Goal: Transaction & Acquisition: Download file/media

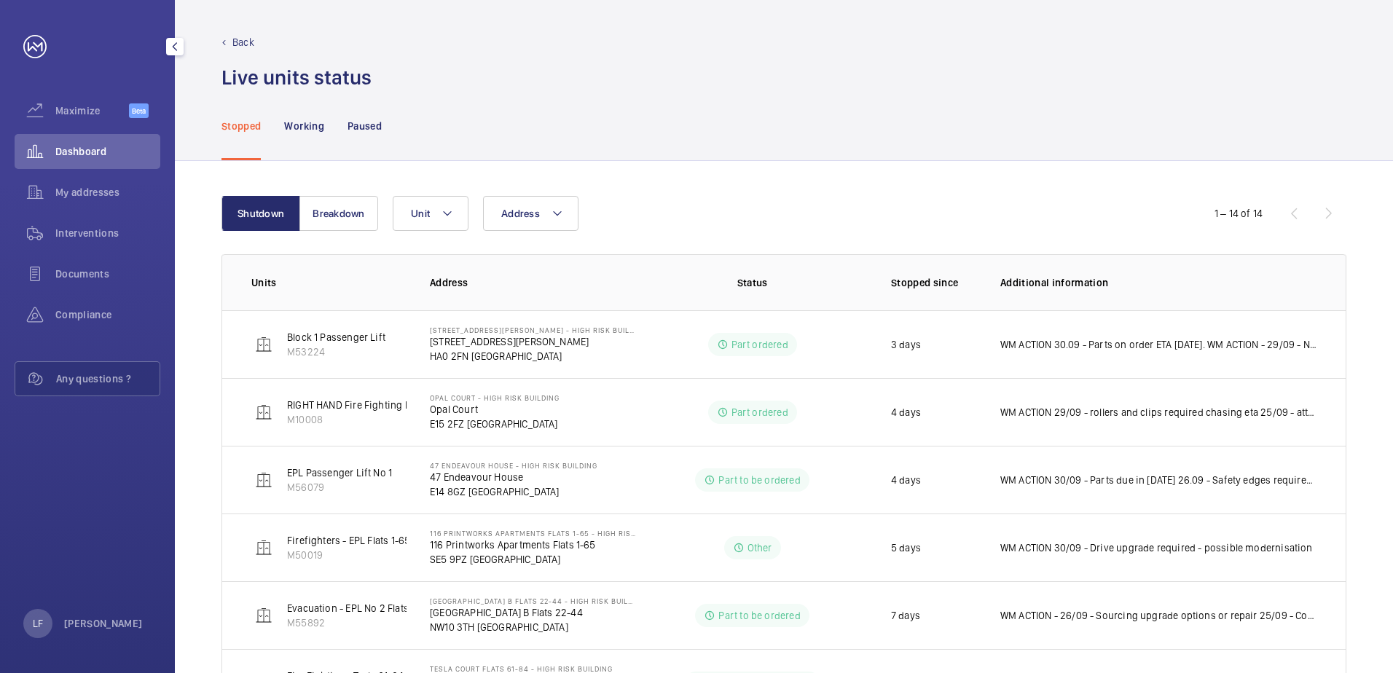
scroll to position [219, 0]
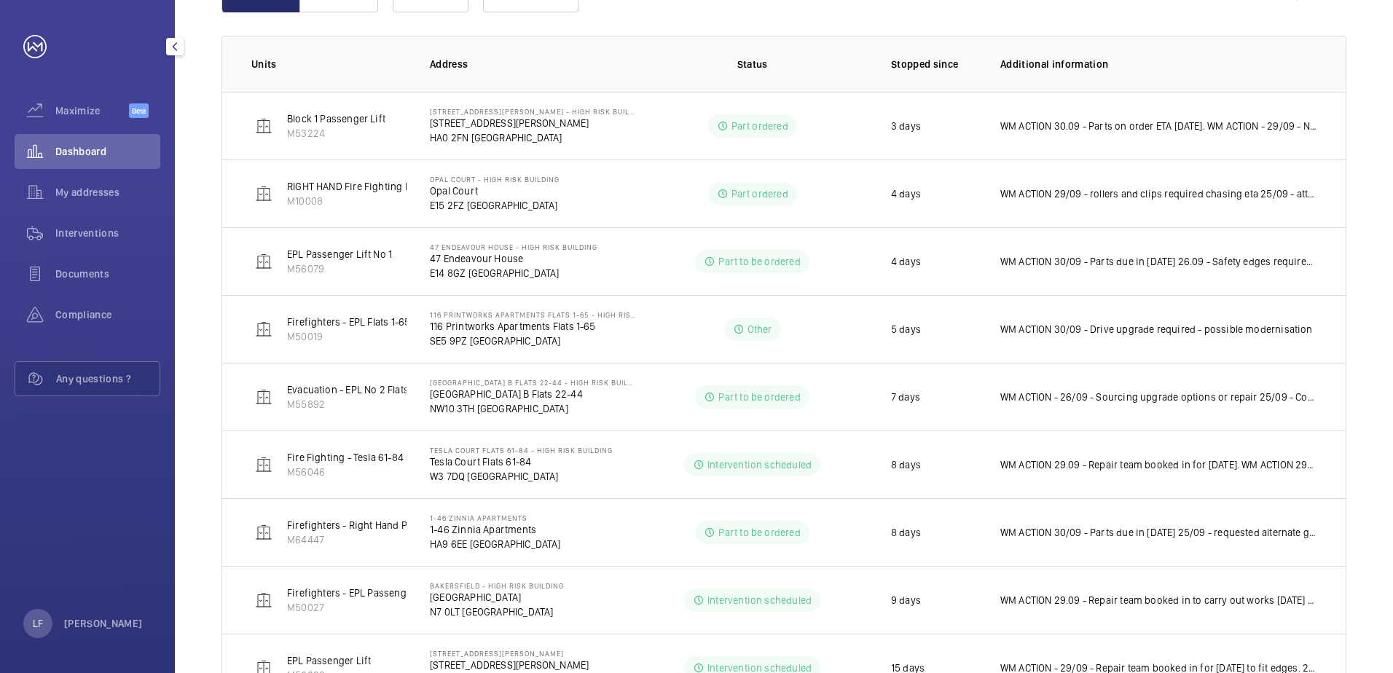
click at [76, 155] on span "Dashboard" at bounding box center [107, 151] width 105 height 15
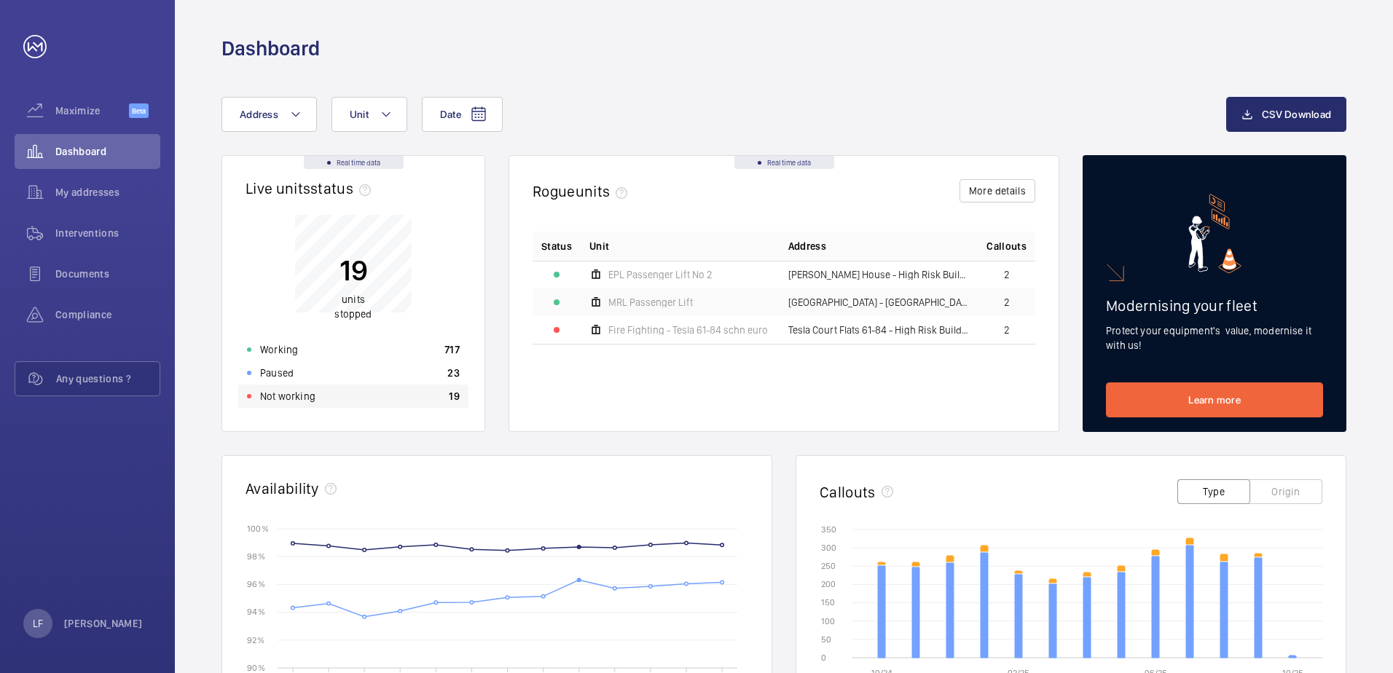
click at [331, 400] on div "Not working 19" at bounding box center [353, 396] width 230 height 23
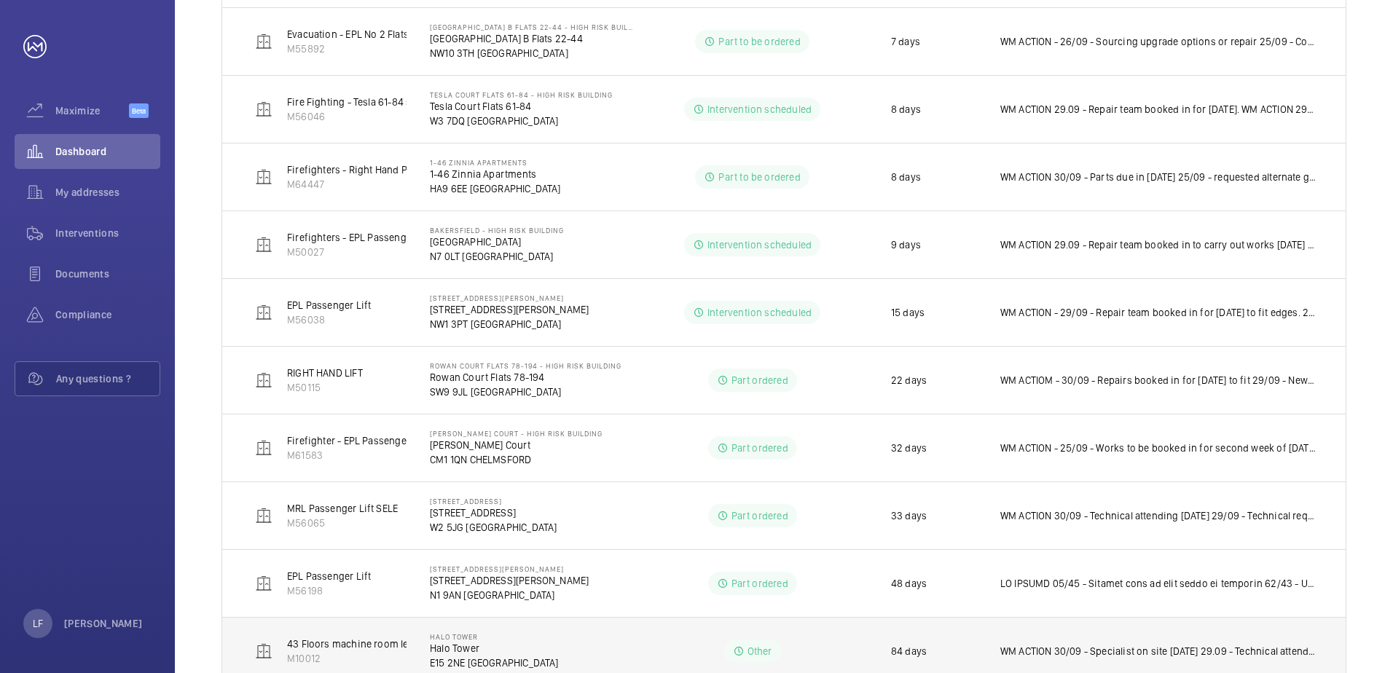
scroll to position [549, 0]
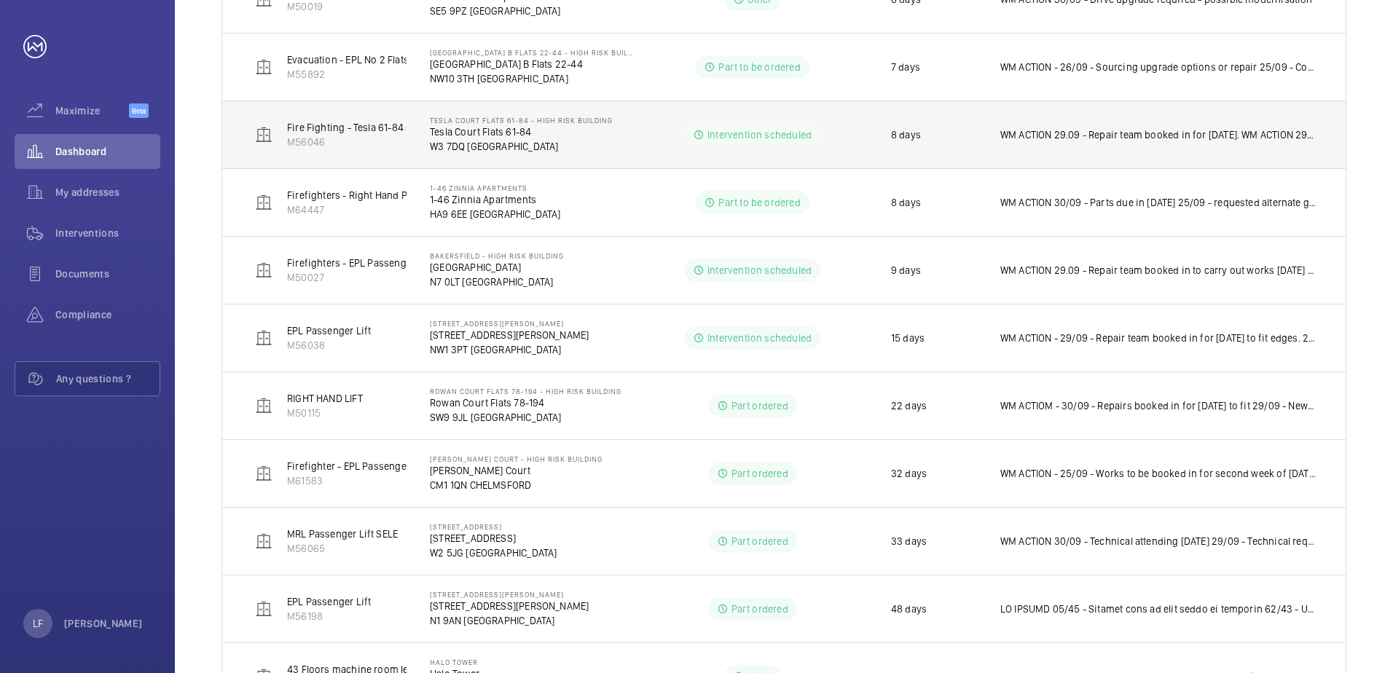
click at [1056, 149] on td "WM ACTION 29.09 - Repair team booked in for [DATE]. WM ACTION 29/09 - Parts due…" at bounding box center [1161, 135] width 369 height 68
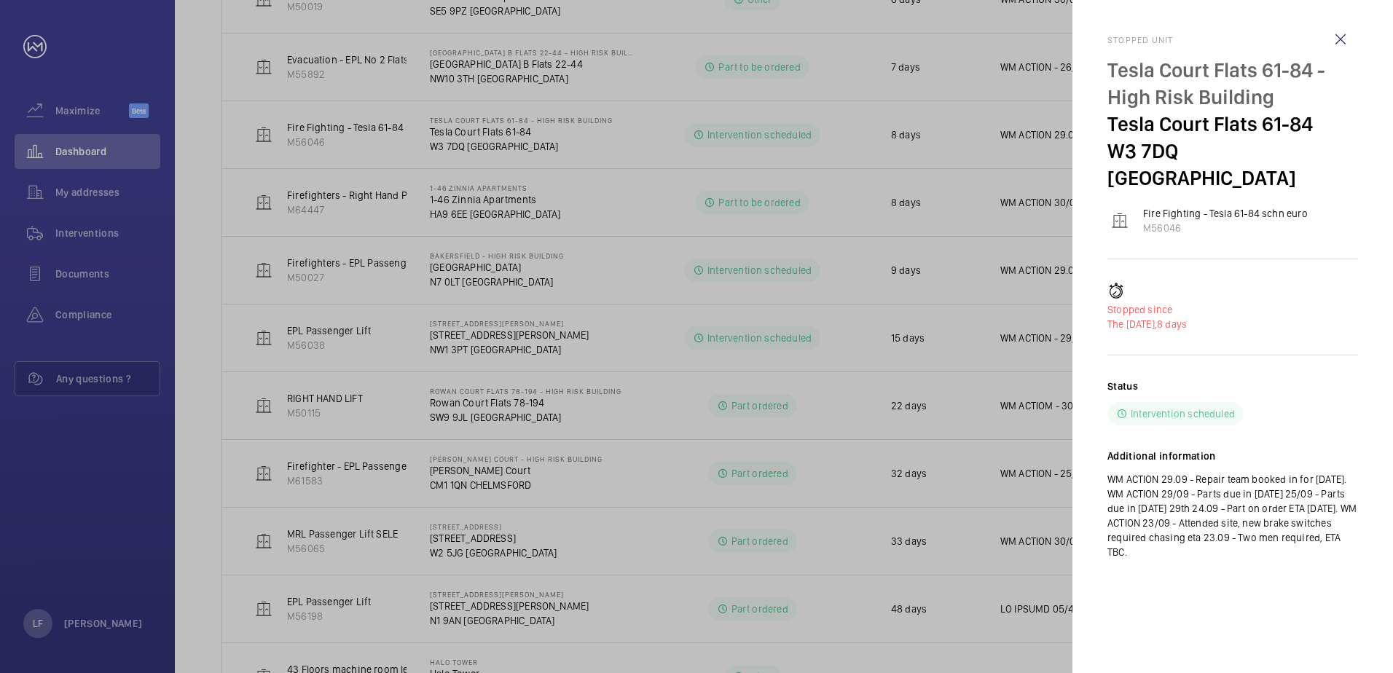
click at [1024, 150] on div at bounding box center [696, 336] width 1393 height 673
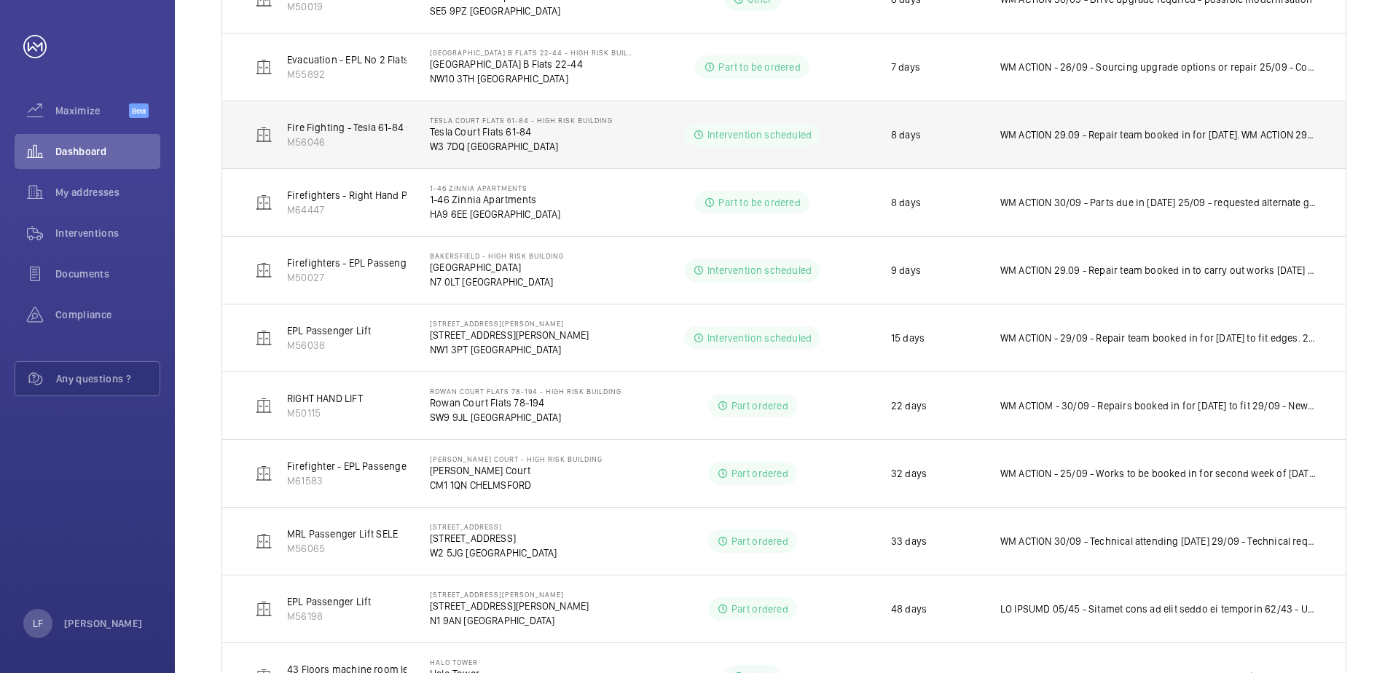
click at [555, 135] on p "Tesla Court Flats 61-84" at bounding box center [521, 132] width 183 height 15
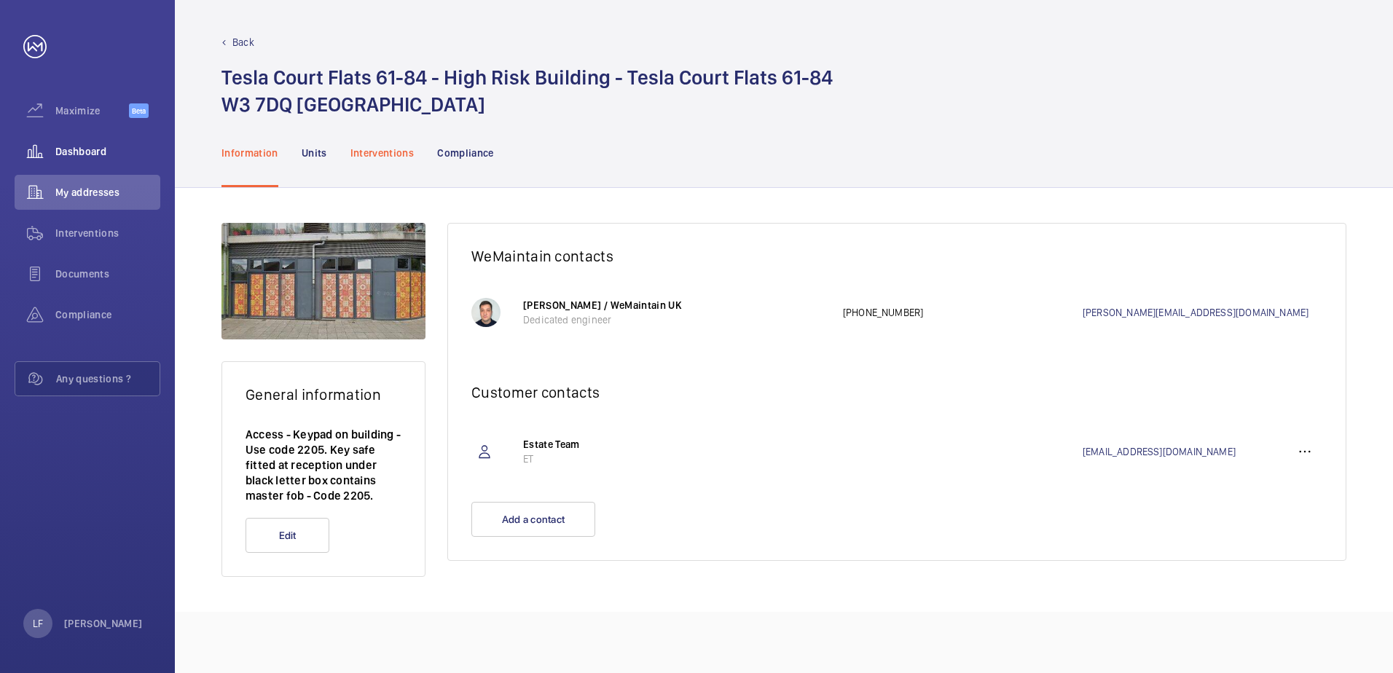
click at [373, 156] on p "Interventions" at bounding box center [382, 153] width 64 height 15
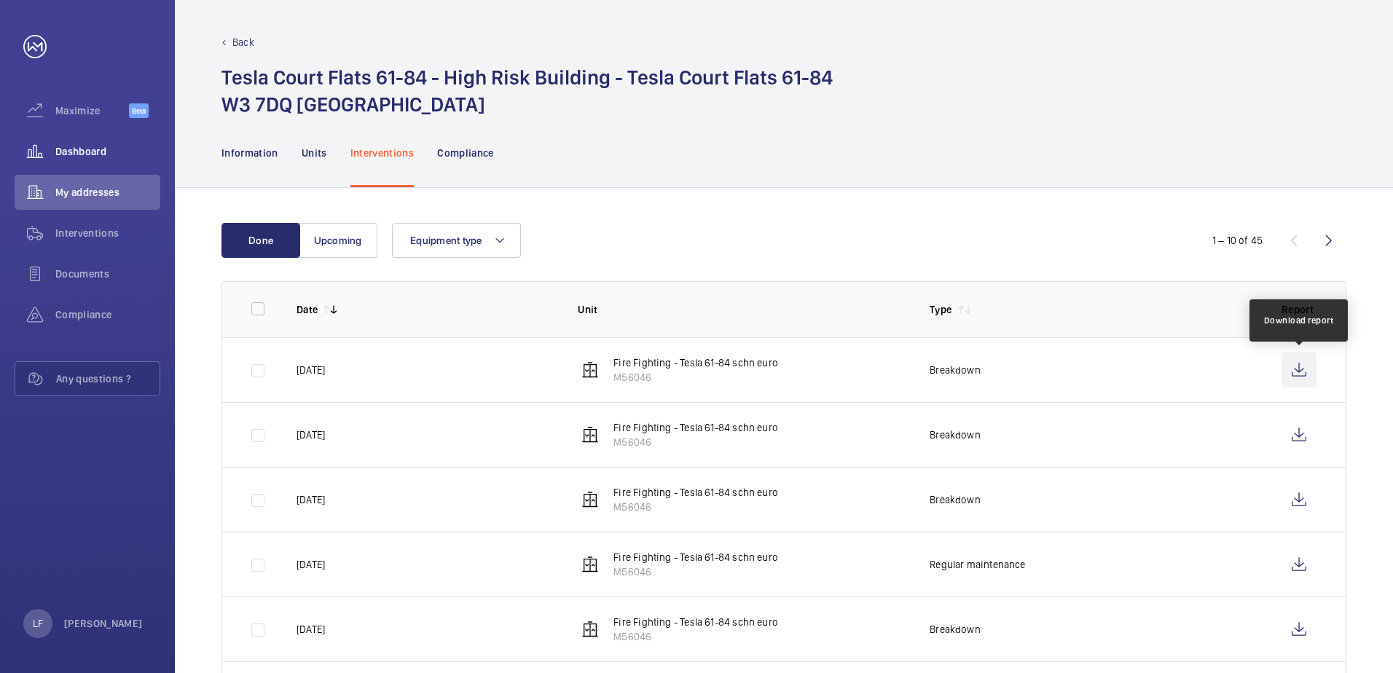
click at [1297, 372] on wm-front-icon-button at bounding box center [1298, 370] width 35 height 35
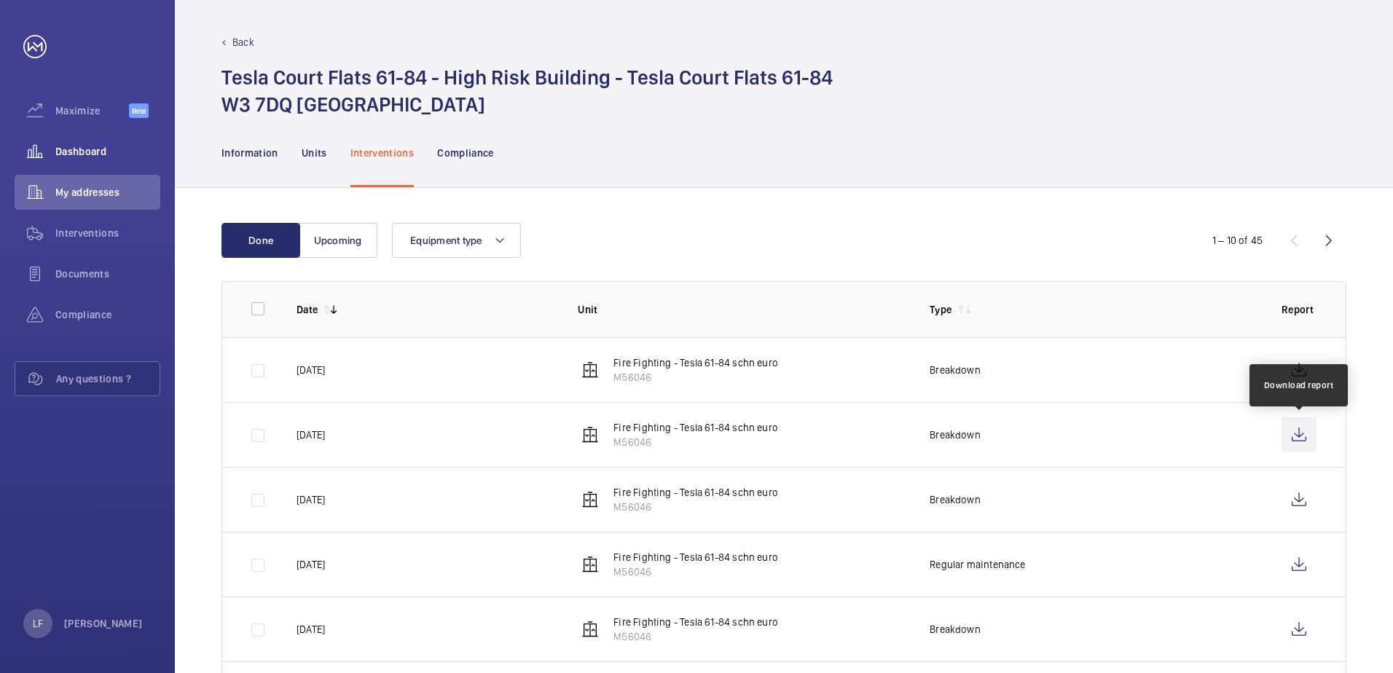
click at [1303, 439] on wm-front-icon-button at bounding box center [1298, 434] width 35 height 35
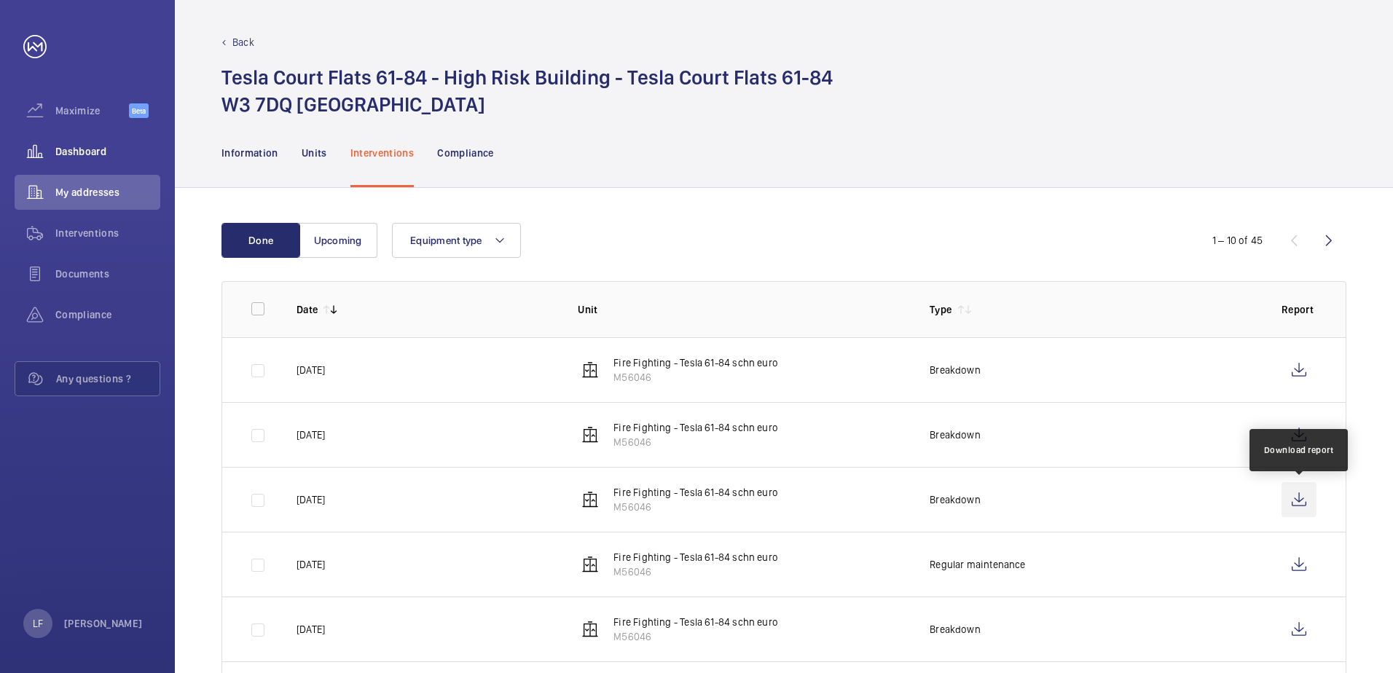
click at [1302, 503] on wm-front-icon-button at bounding box center [1298, 499] width 35 height 35
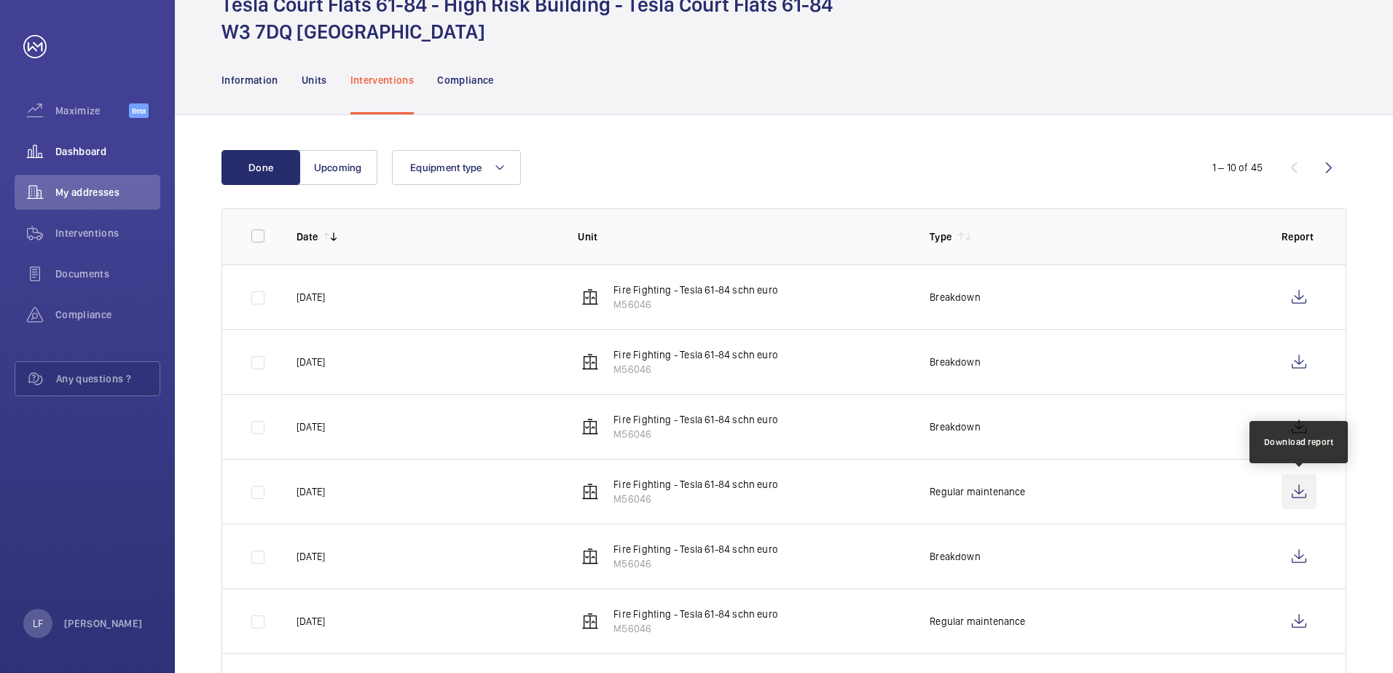
click at [1303, 490] on wm-front-icon-button at bounding box center [1298, 491] width 35 height 35
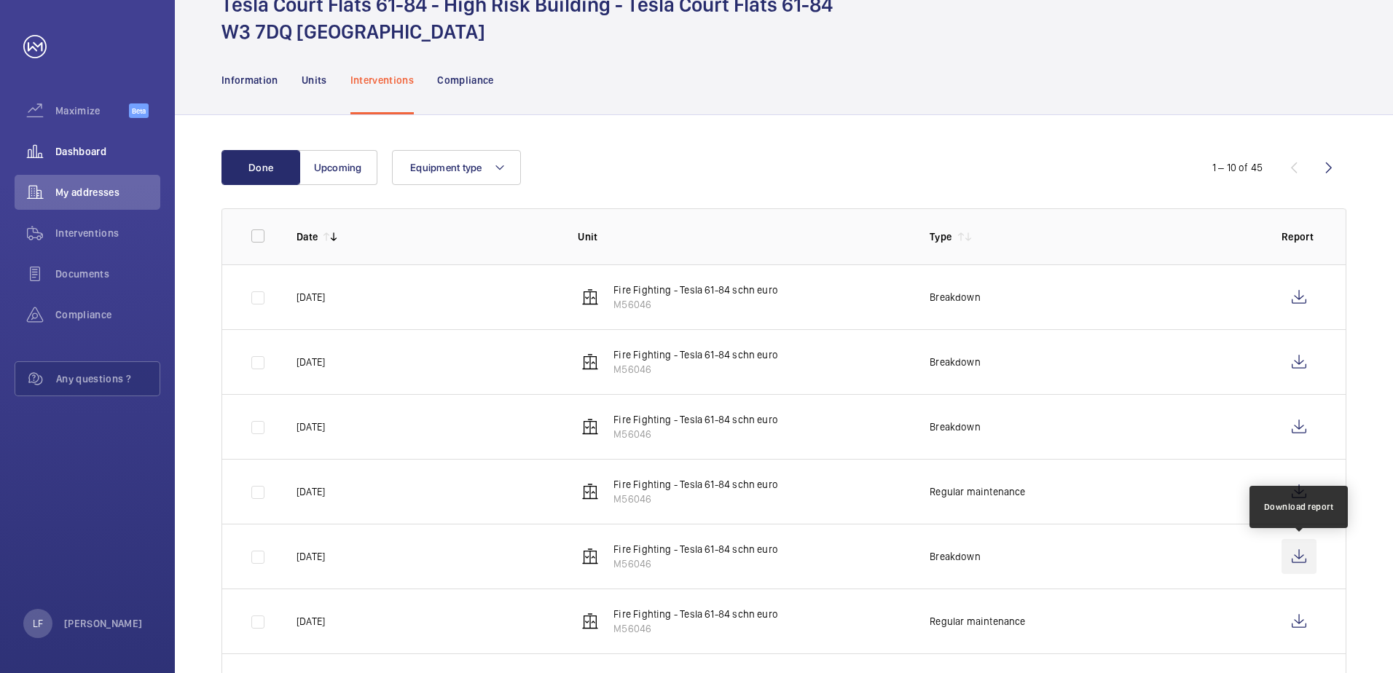
click at [1300, 557] on wm-front-icon-button at bounding box center [1298, 556] width 35 height 35
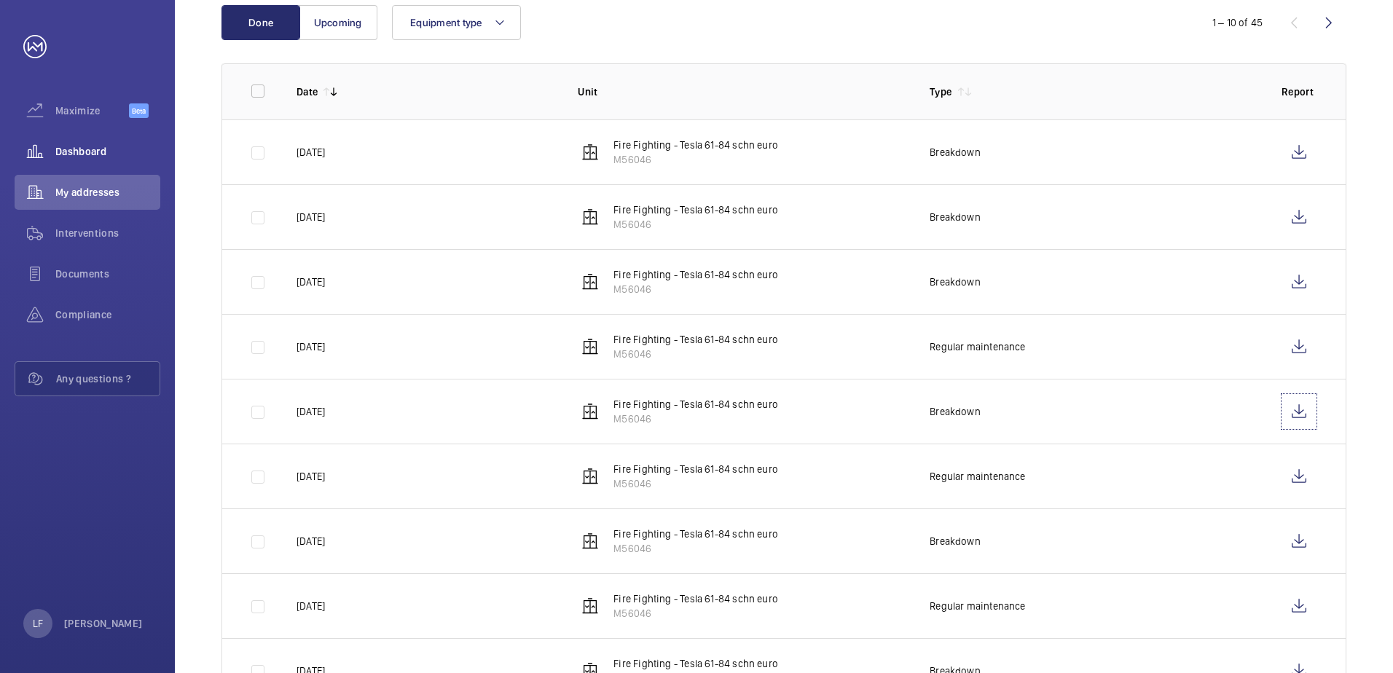
scroll to position [219, 0]
click at [1290, 479] on wm-front-icon-button at bounding box center [1298, 475] width 35 height 35
click at [1301, 535] on wm-front-icon-button at bounding box center [1298, 540] width 35 height 35
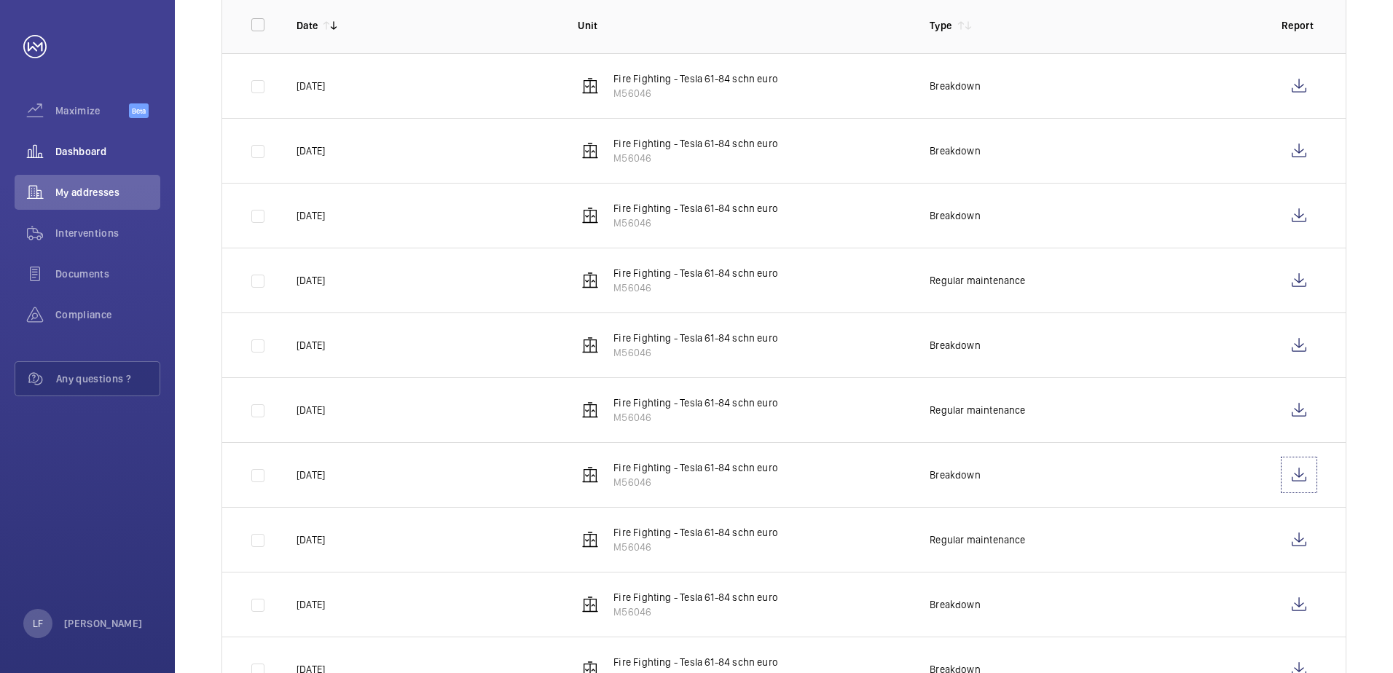
scroll to position [348, 0]
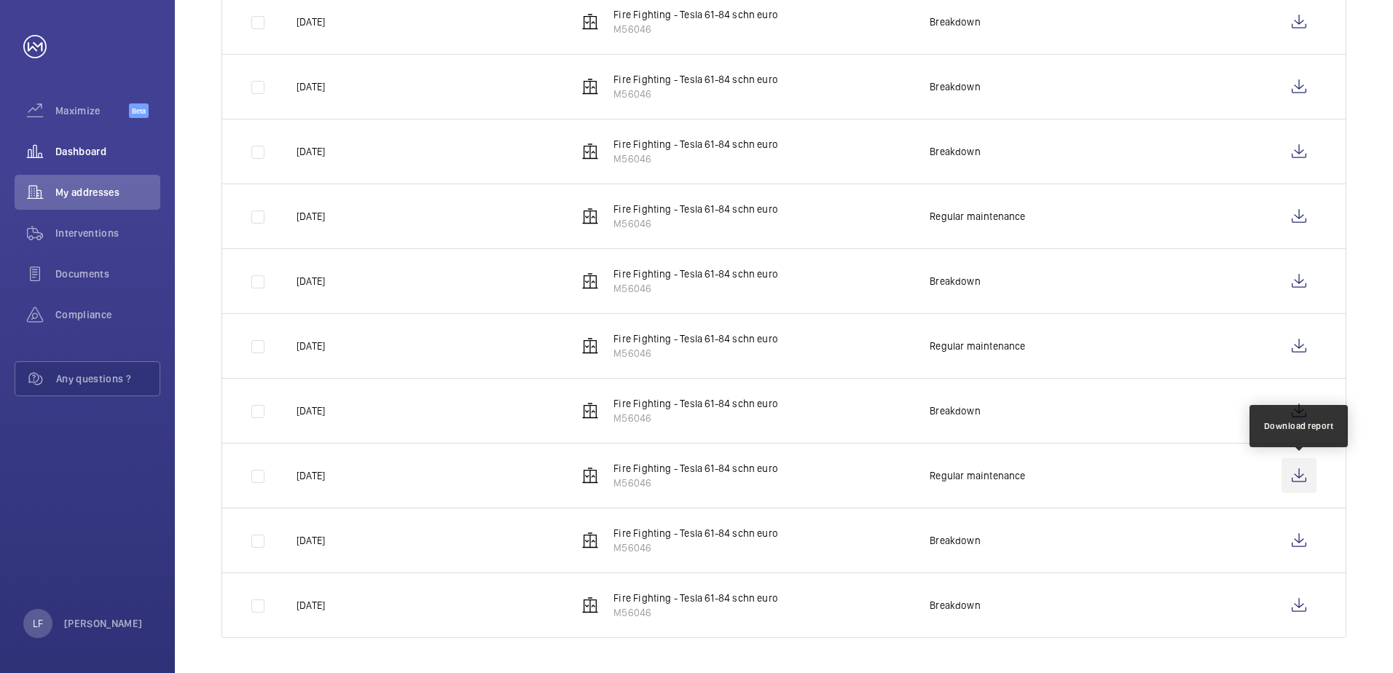
click at [1294, 477] on wm-front-icon-button at bounding box center [1298, 475] width 35 height 35
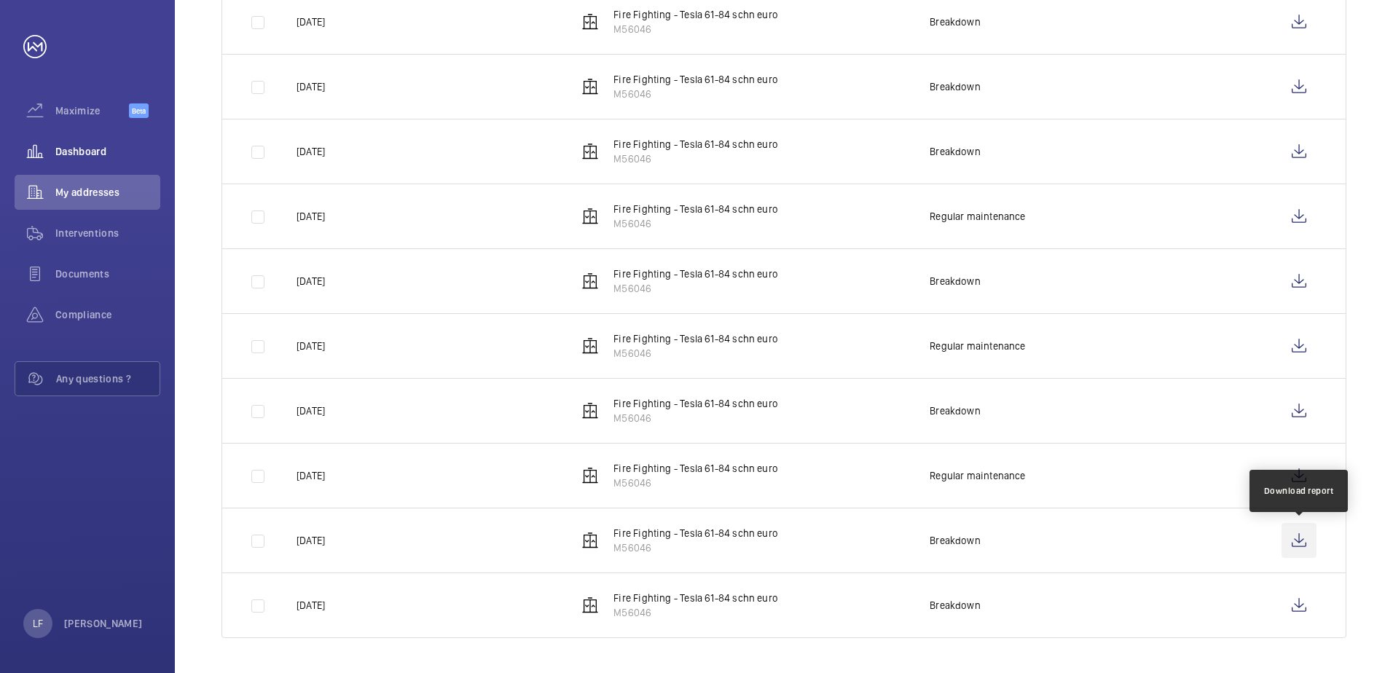
click at [1293, 542] on wm-front-icon-button at bounding box center [1298, 540] width 35 height 35
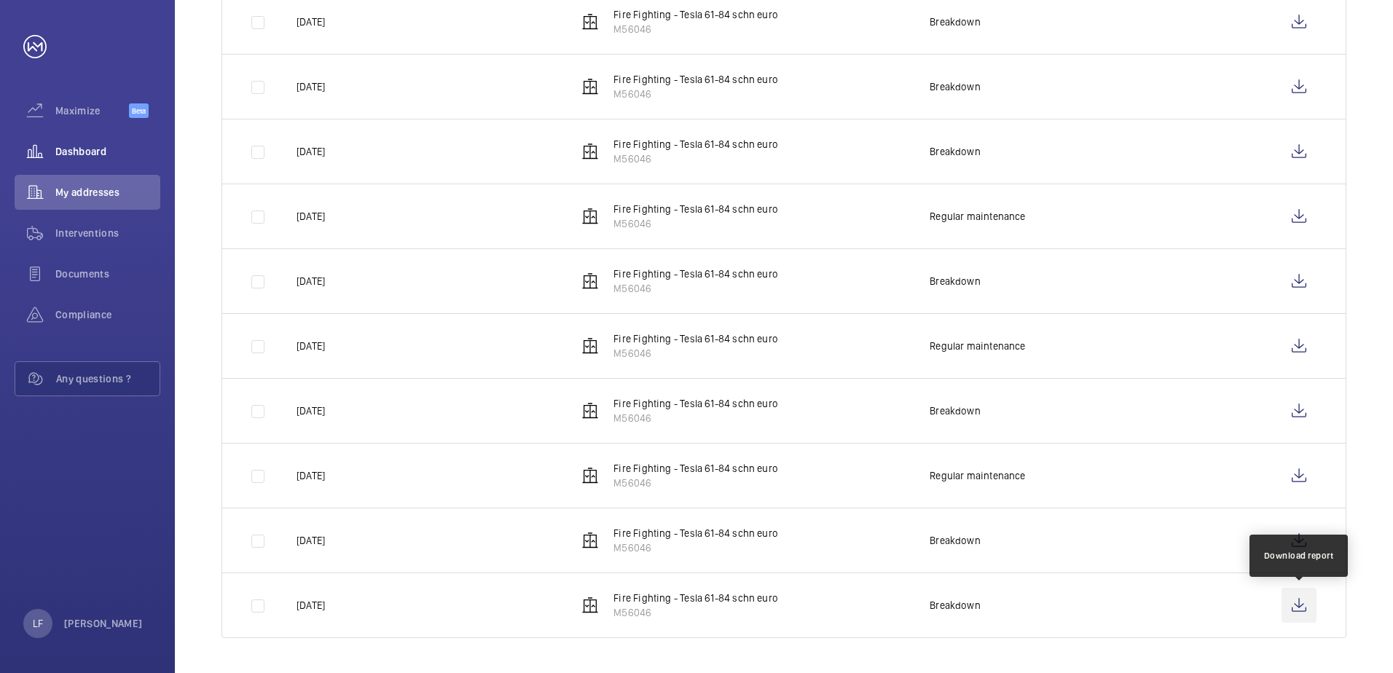
click at [1286, 618] on wm-front-icon-button at bounding box center [1298, 605] width 35 height 35
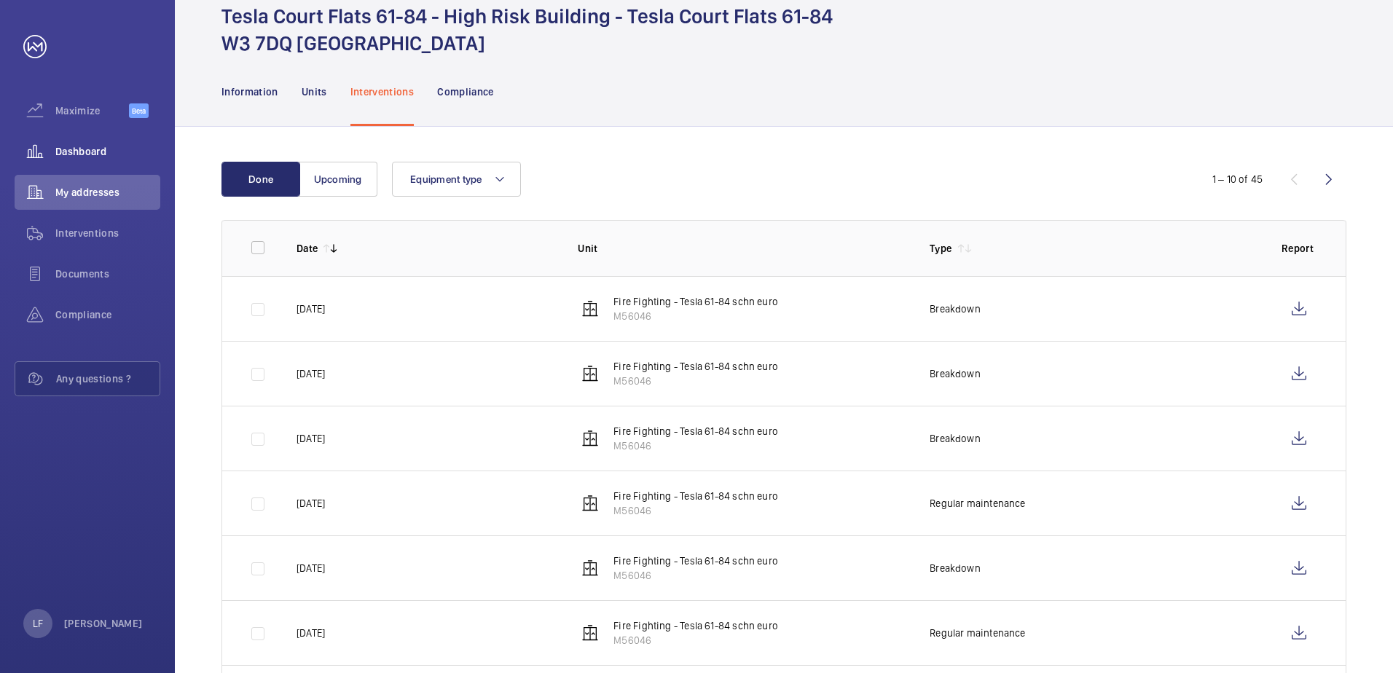
scroll to position [57, 0]
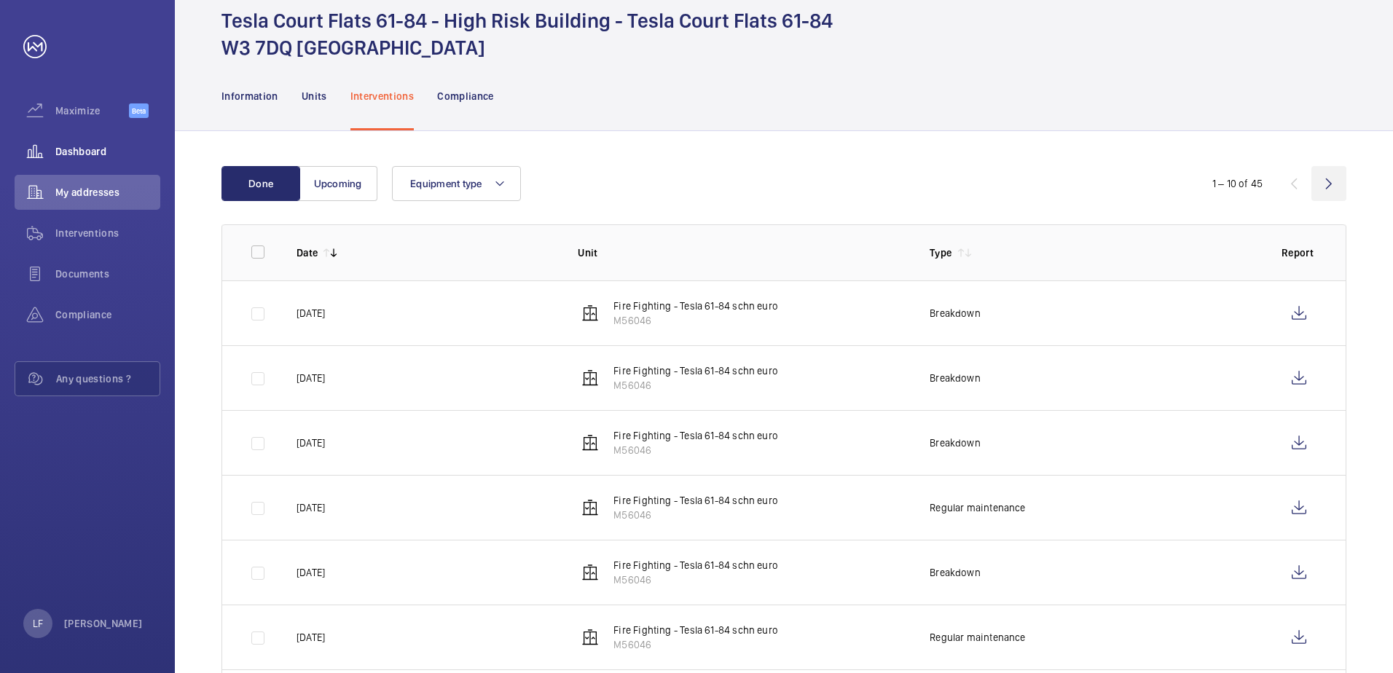
click at [1313, 192] on wm-front-icon-button at bounding box center [1328, 183] width 35 height 35
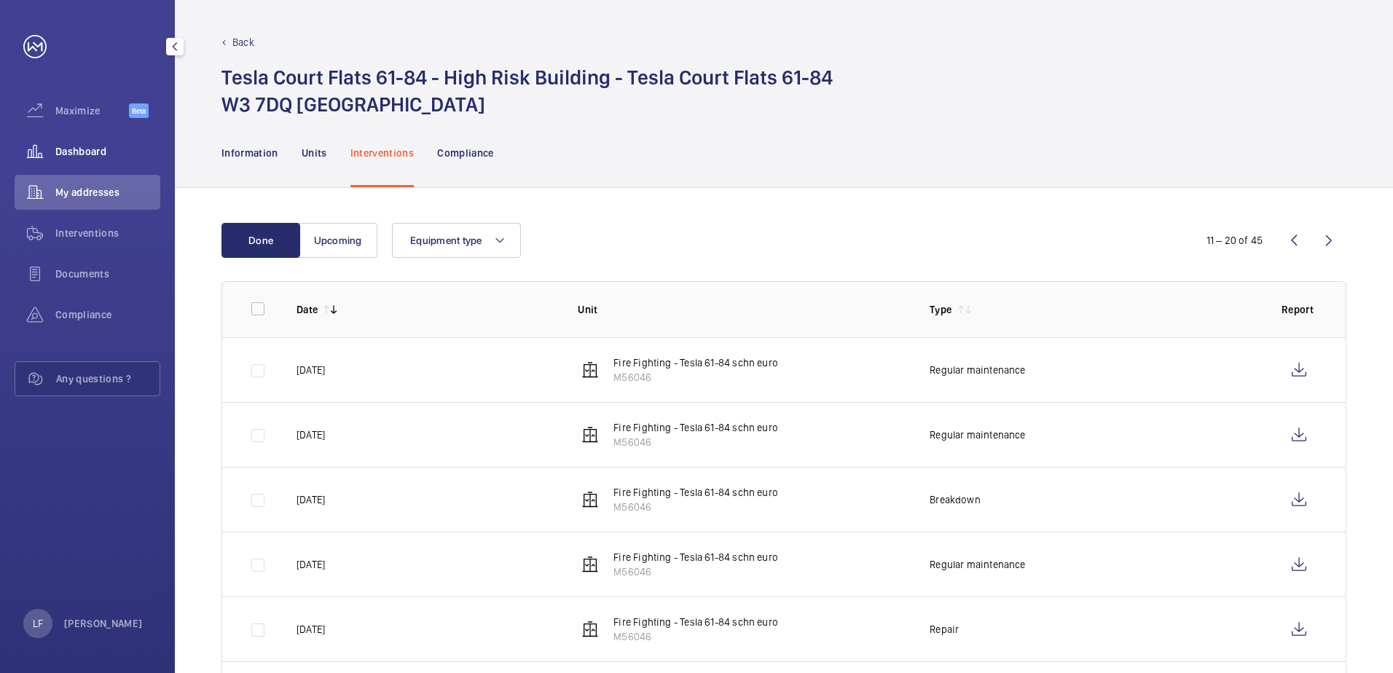
click at [95, 146] on span "Dashboard" at bounding box center [107, 151] width 105 height 15
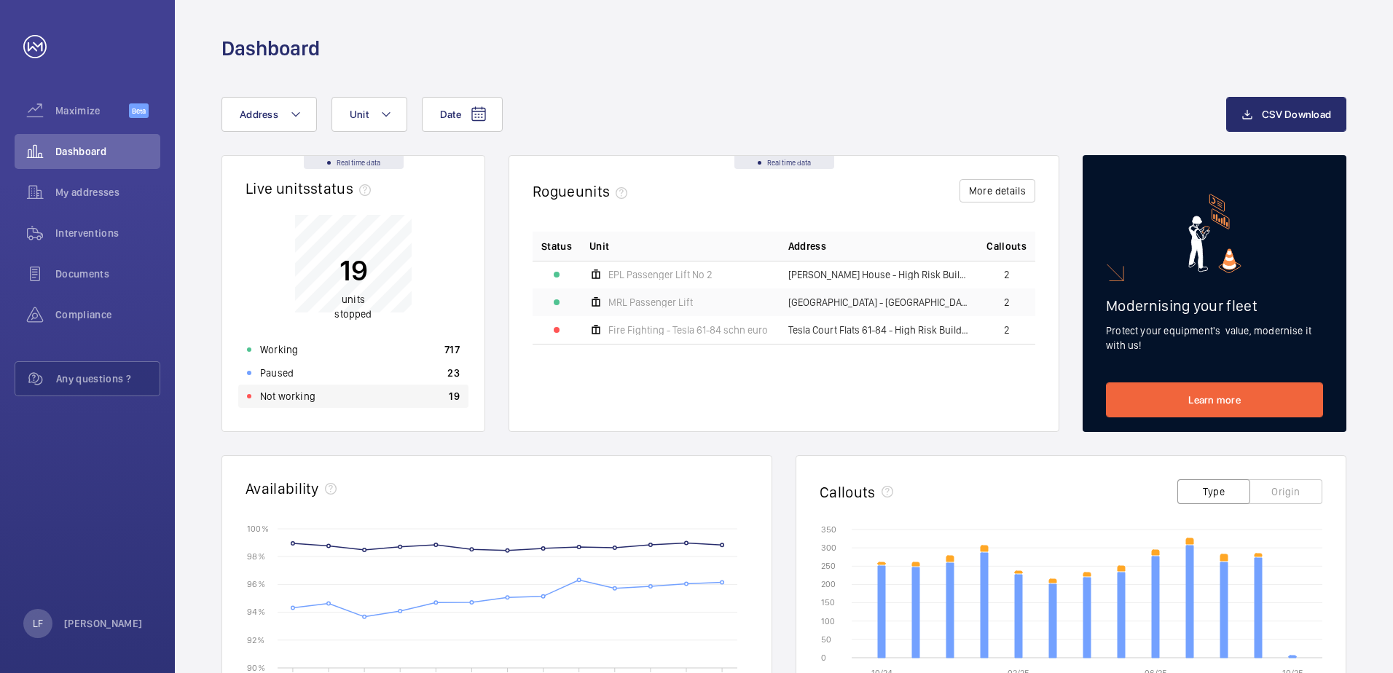
click at [288, 403] on p "Not working" at bounding box center [287, 396] width 55 height 15
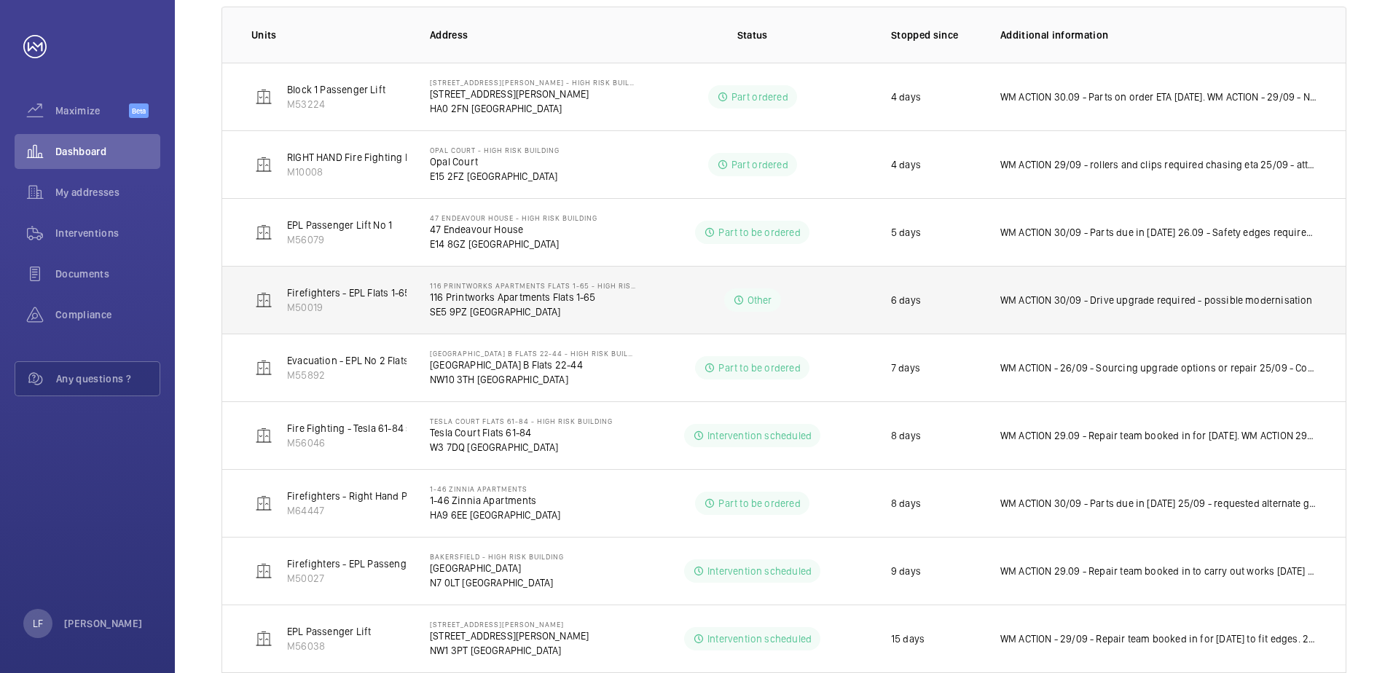
scroll to position [291, 0]
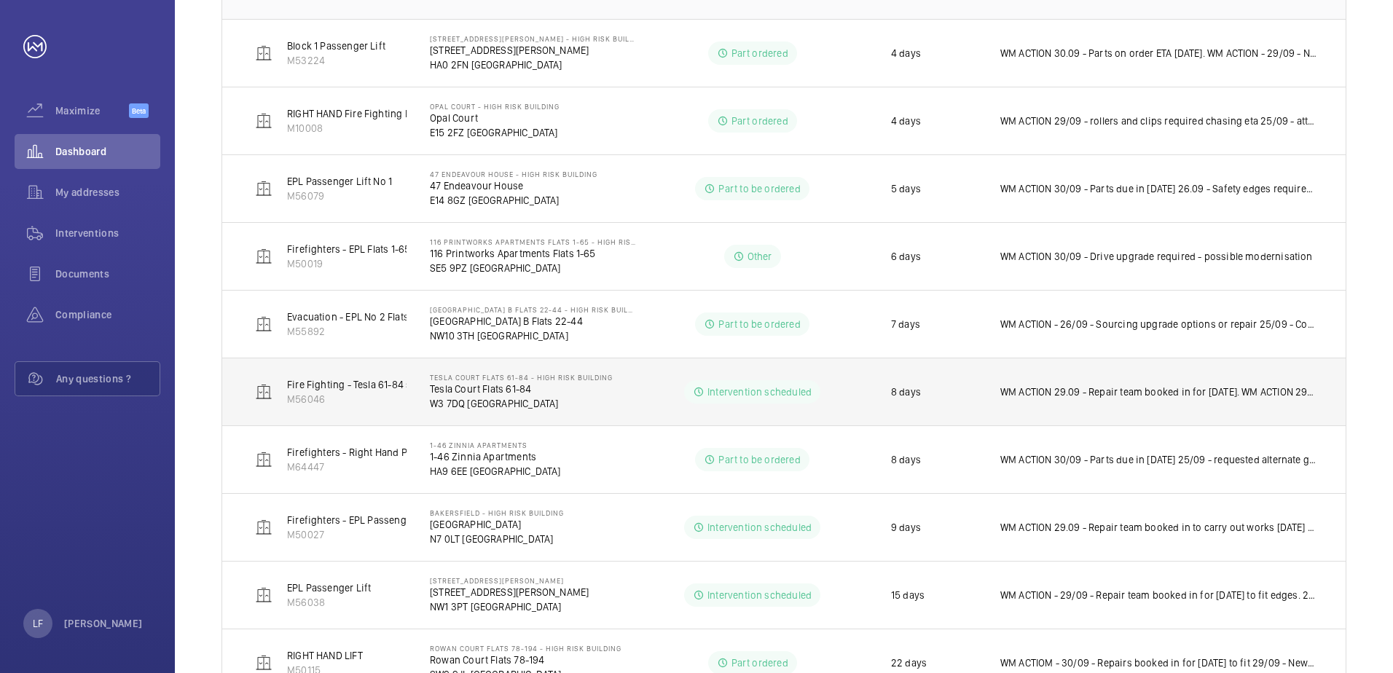
click at [1139, 411] on td "WM ACTION 29.09 - Repair team booked in for [DATE]. WM ACTION 29/09 - Parts due…" at bounding box center [1161, 392] width 369 height 68
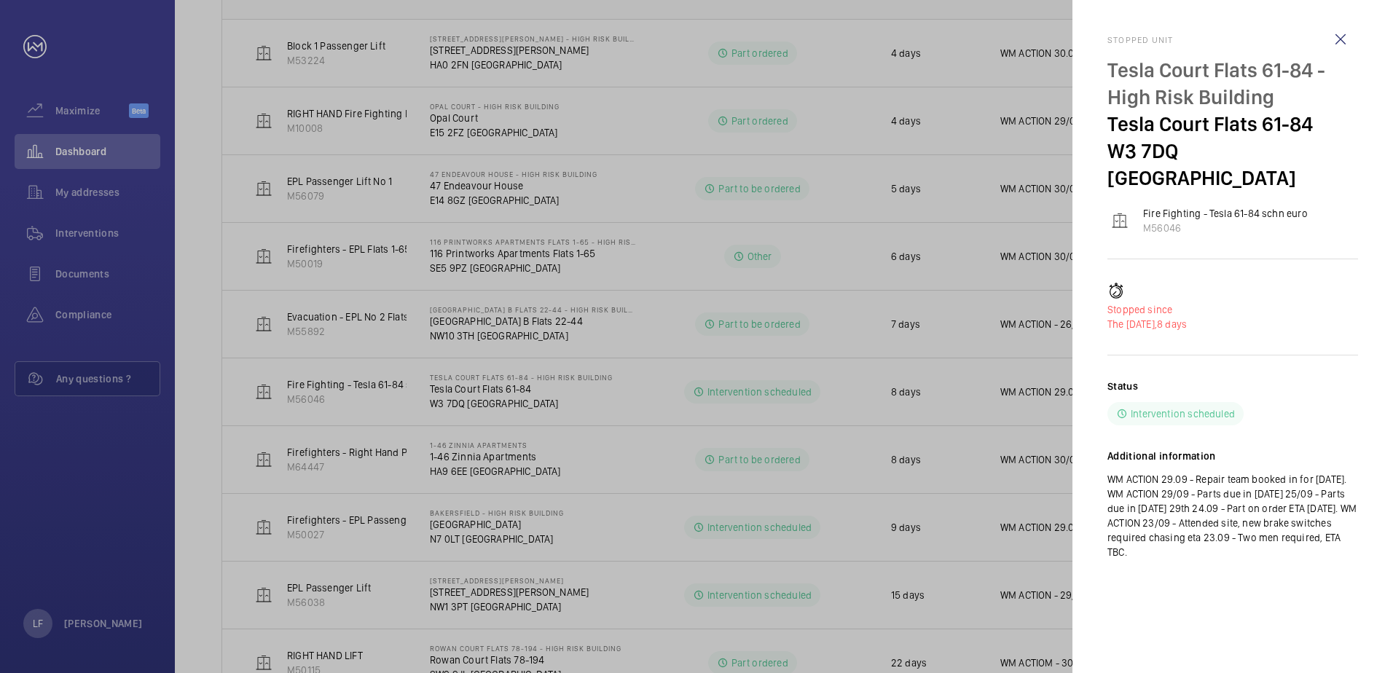
click at [580, 401] on div at bounding box center [696, 336] width 1393 height 673
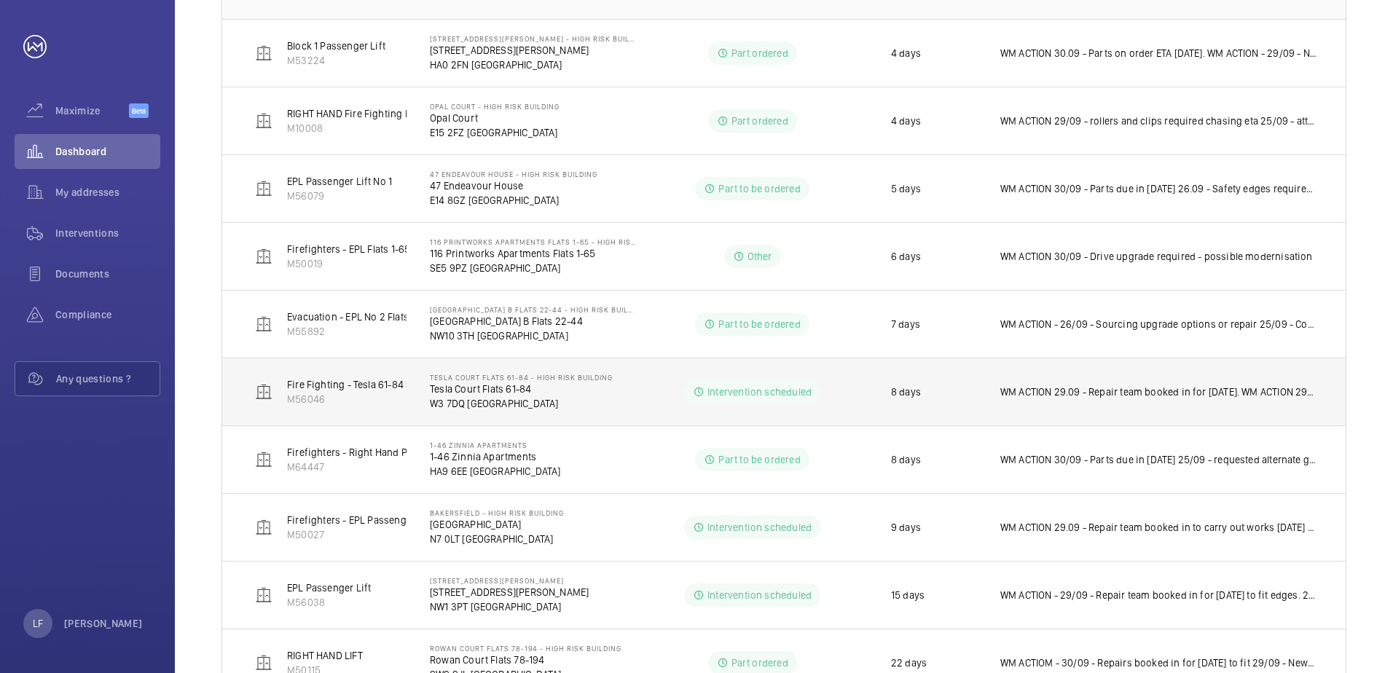
click at [1048, 403] on td "WM ACTION 29.09 - Repair team booked in for [DATE]. WM ACTION 29/09 - Parts due…" at bounding box center [1161, 392] width 369 height 68
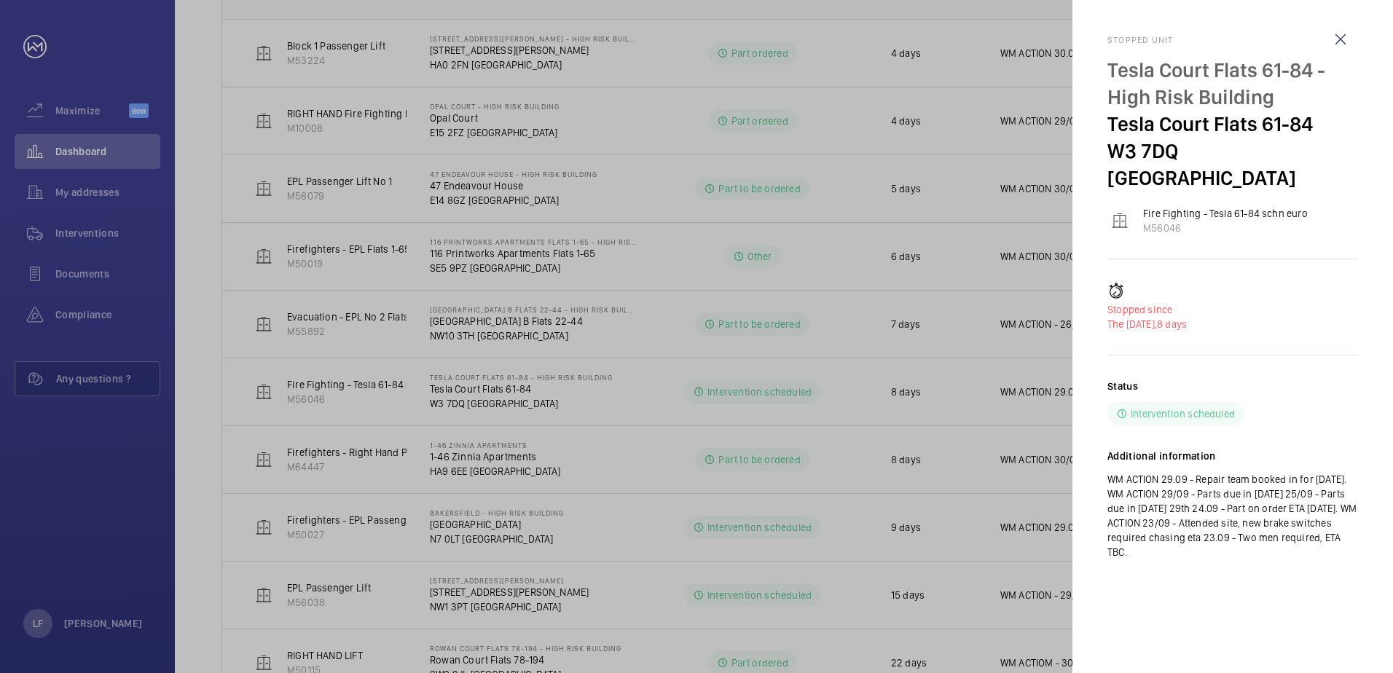
click at [731, 409] on div at bounding box center [696, 336] width 1393 height 673
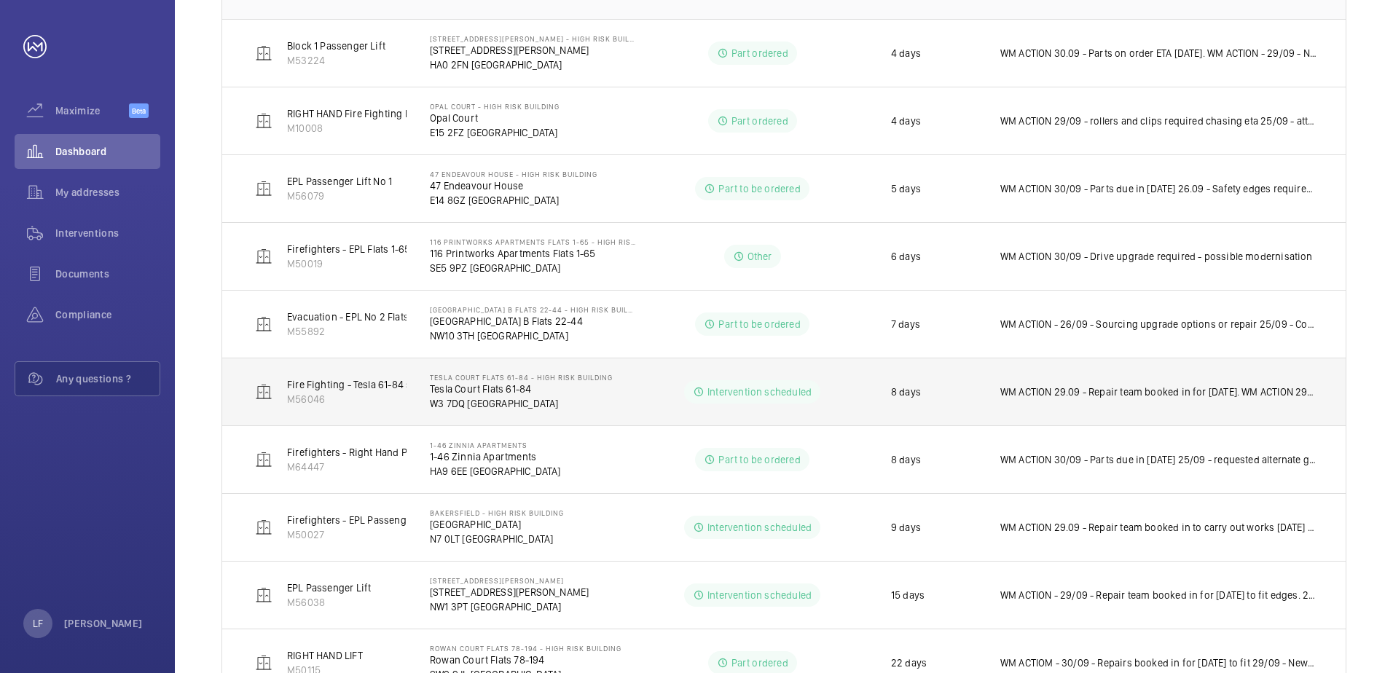
click at [1043, 393] on p "WM ACTION 29.09 - Repair team booked in for [DATE]. WM ACTION 29/09 - Parts due…" at bounding box center [1158, 392] width 316 height 15
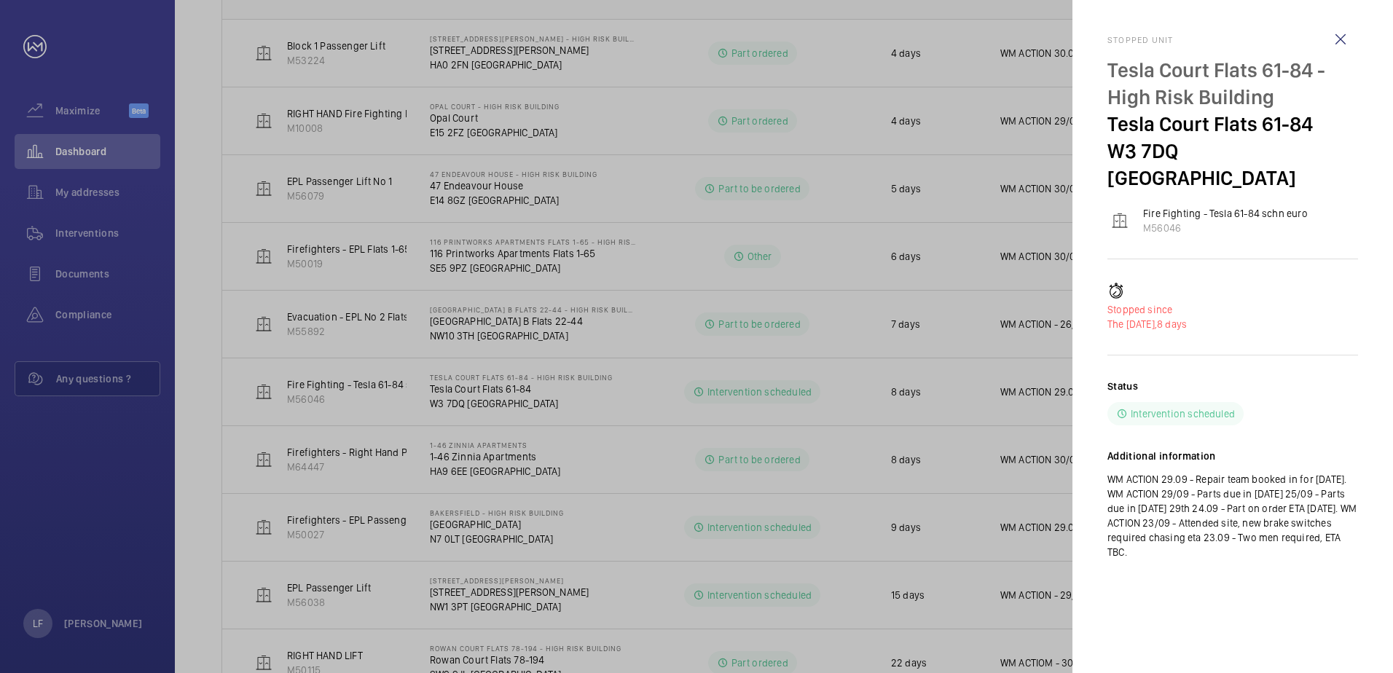
click at [1157, 653] on div "Stopped unit Tesla Court Flats 61-84 - High Risk Building Tesla Court Flats 61-…" at bounding box center [1232, 336] width 251 height 673
click at [994, 545] on div at bounding box center [696, 336] width 1393 height 673
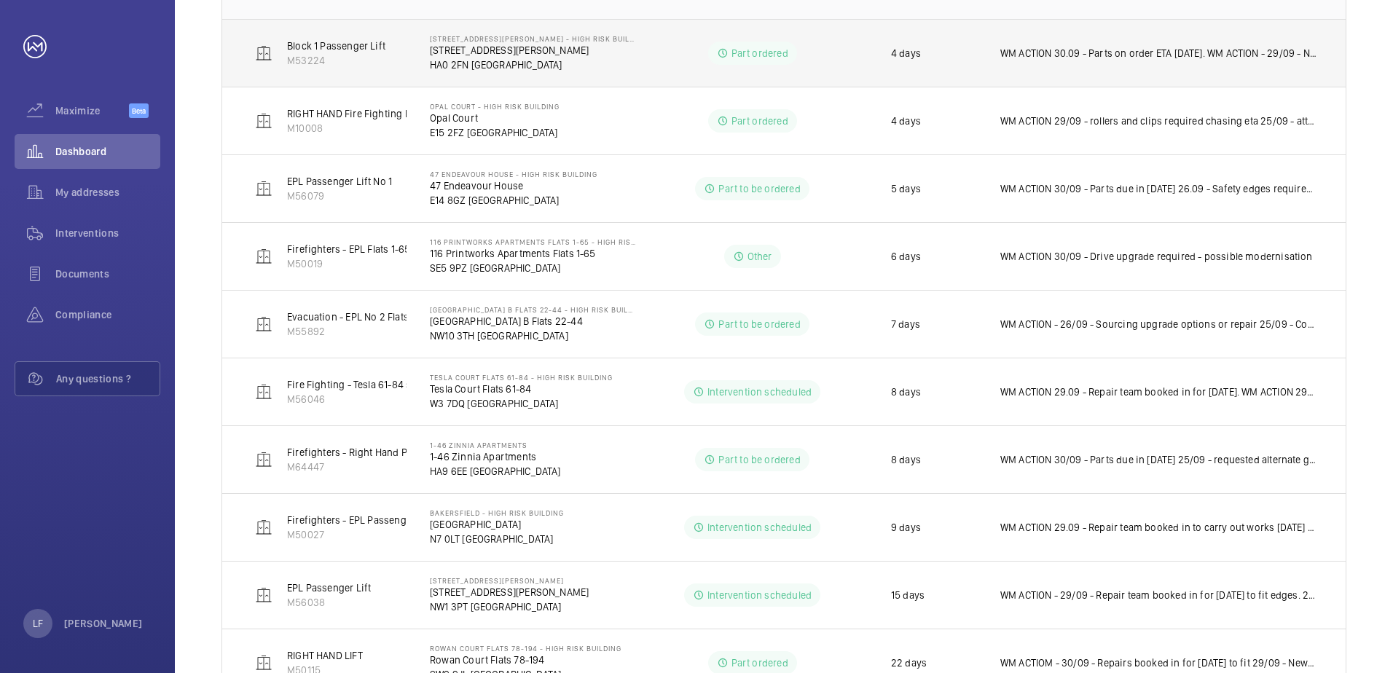
scroll to position [0, 0]
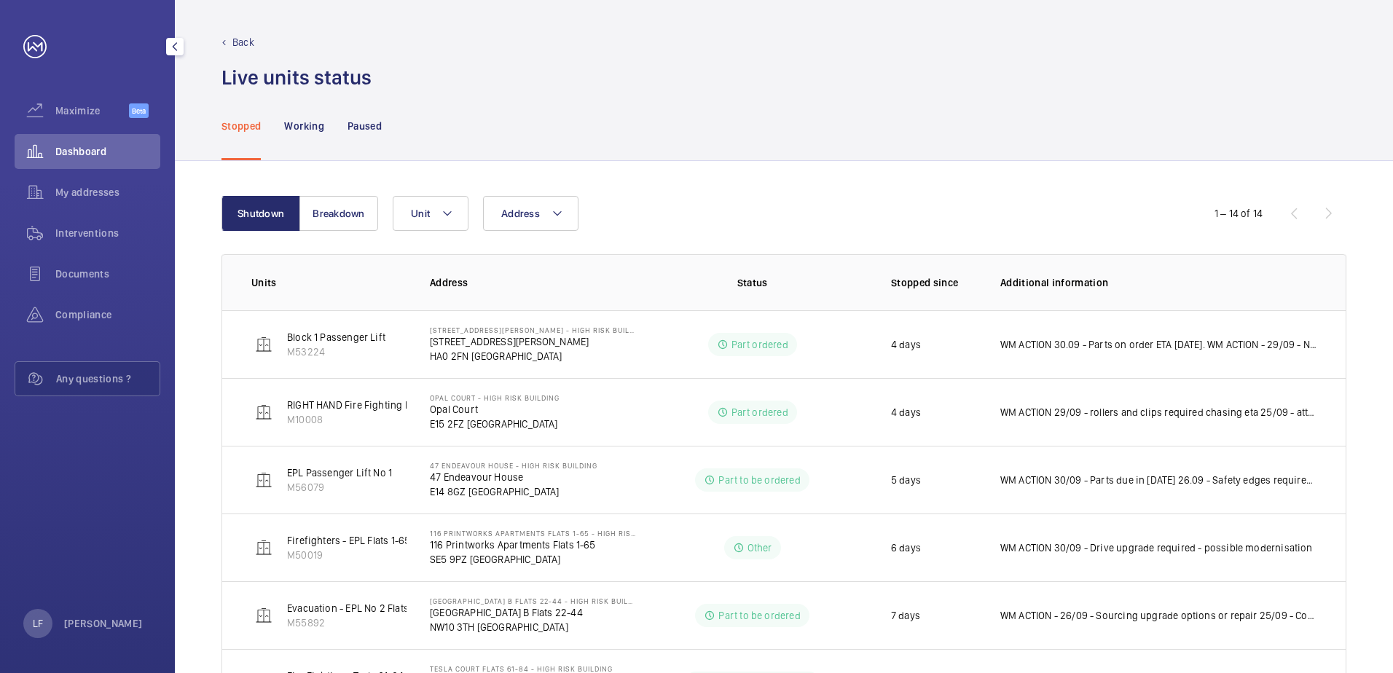
click at [68, 154] on span "Dashboard" at bounding box center [107, 151] width 105 height 15
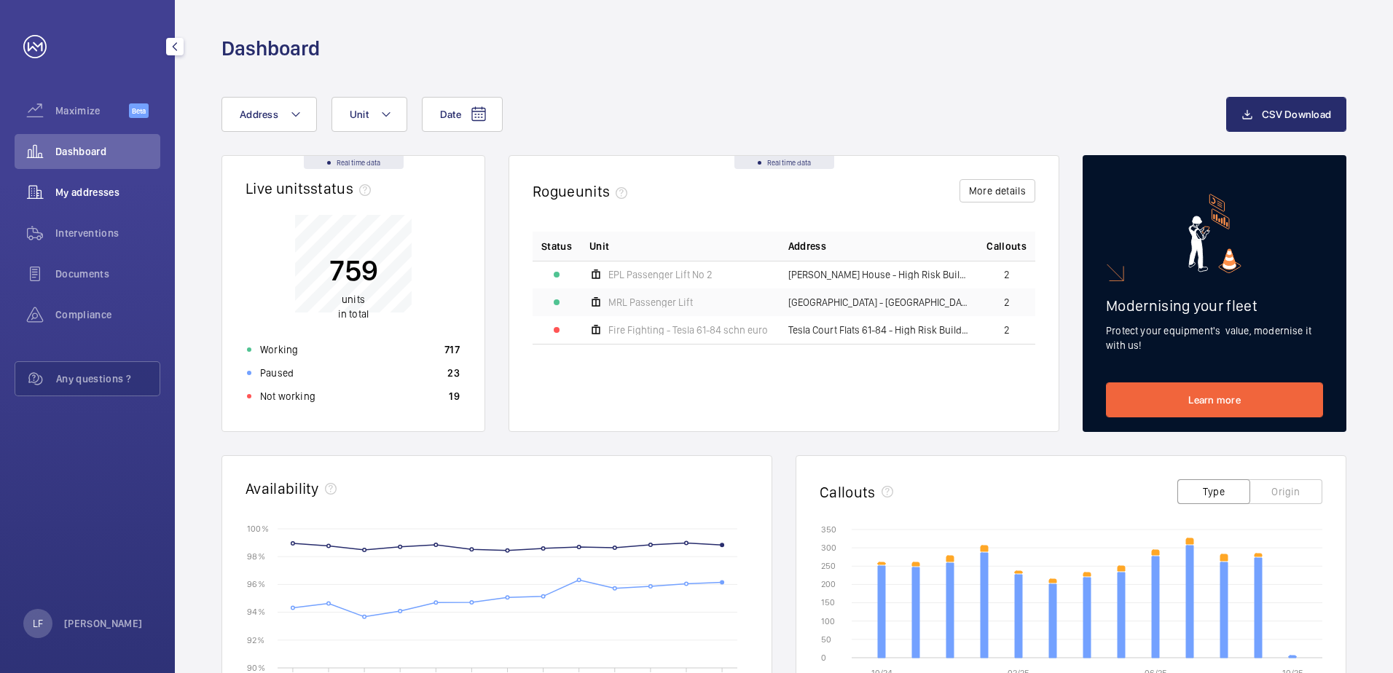
click at [106, 193] on span "My addresses" at bounding box center [107, 192] width 105 height 15
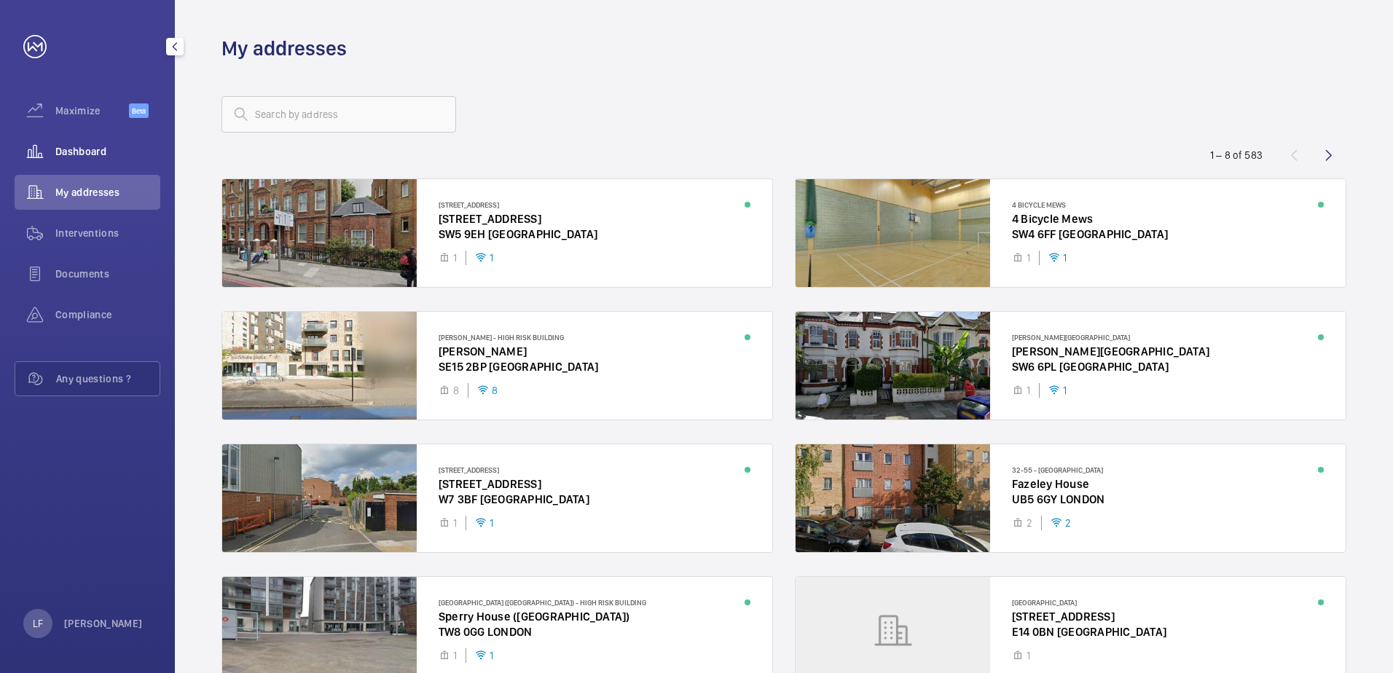
click at [97, 157] on span "Dashboard" at bounding box center [107, 151] width 105 height 15
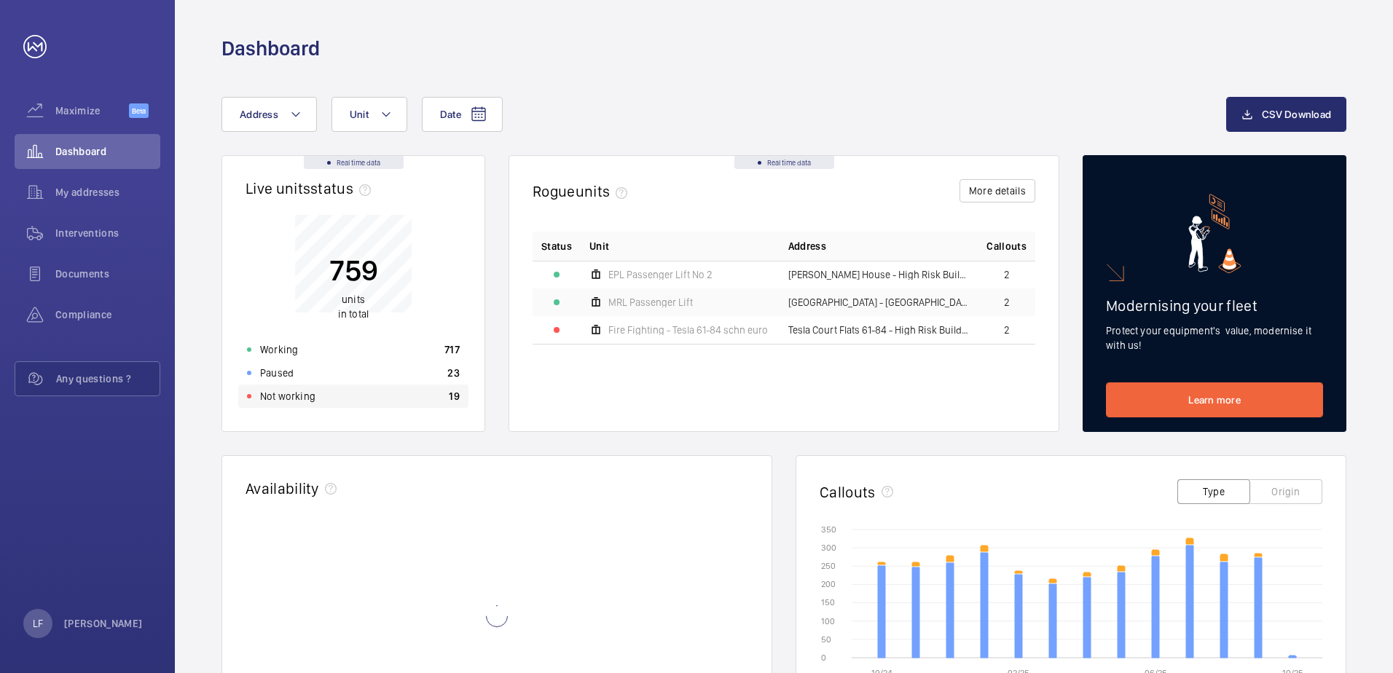
click at [316, 405] on div "Not working 19" at bounding box center [353, 396] width 230 height 23
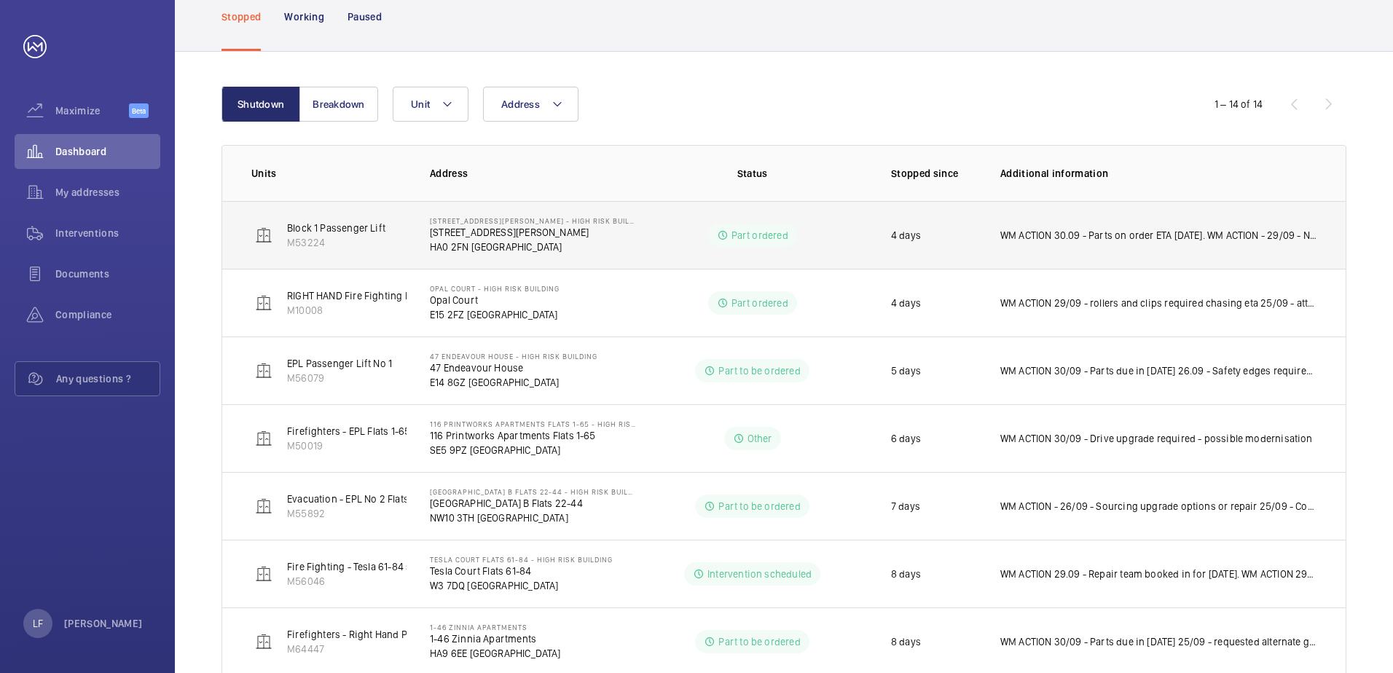
scroll to position [39, 0]
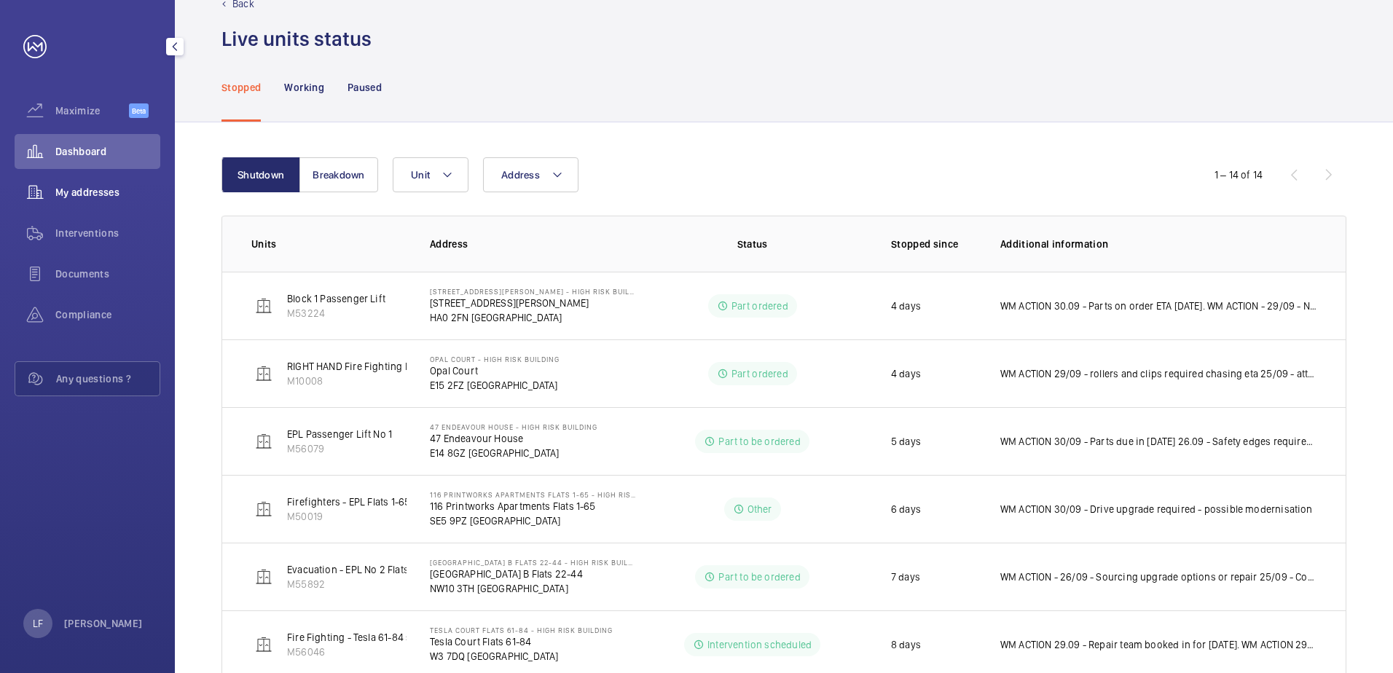
click at [68, 204] on div "My addresses" at bounding box center [88, 192] width 146 height 35
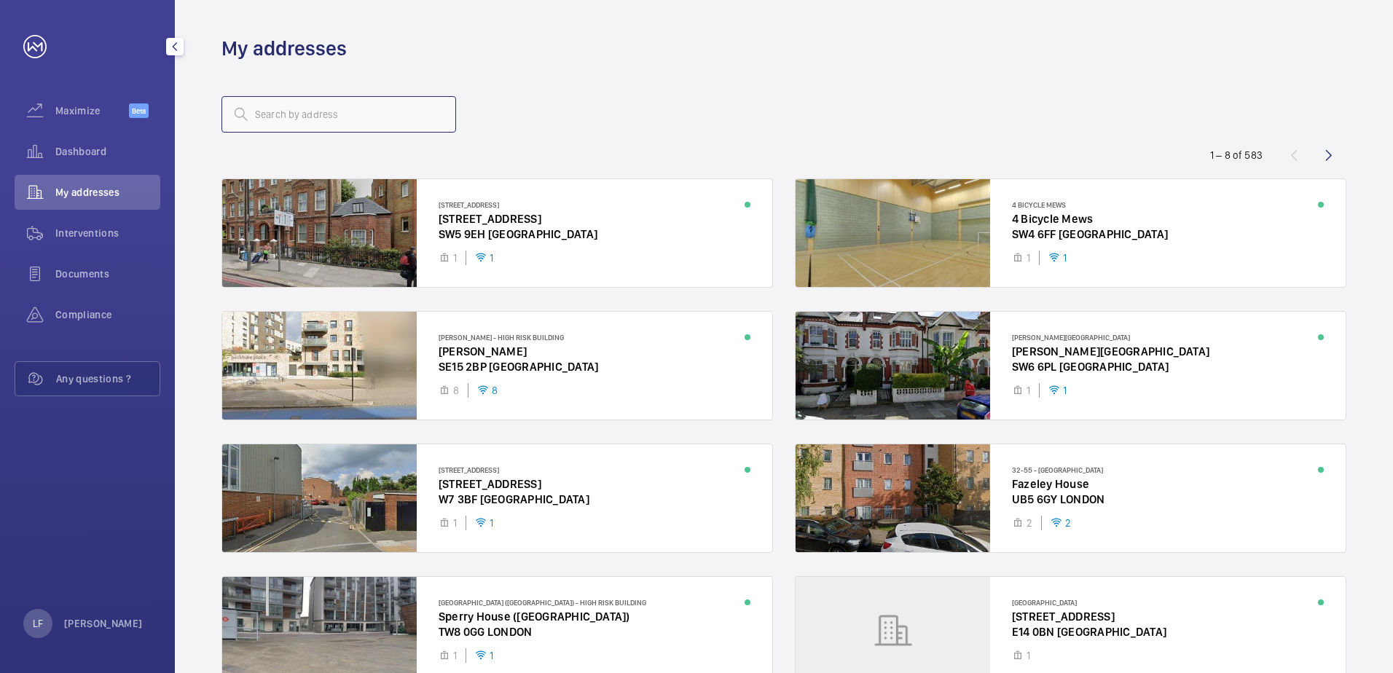
click at [308, 120] on input "text" at bounding box center [338, 114] width 235 height 36
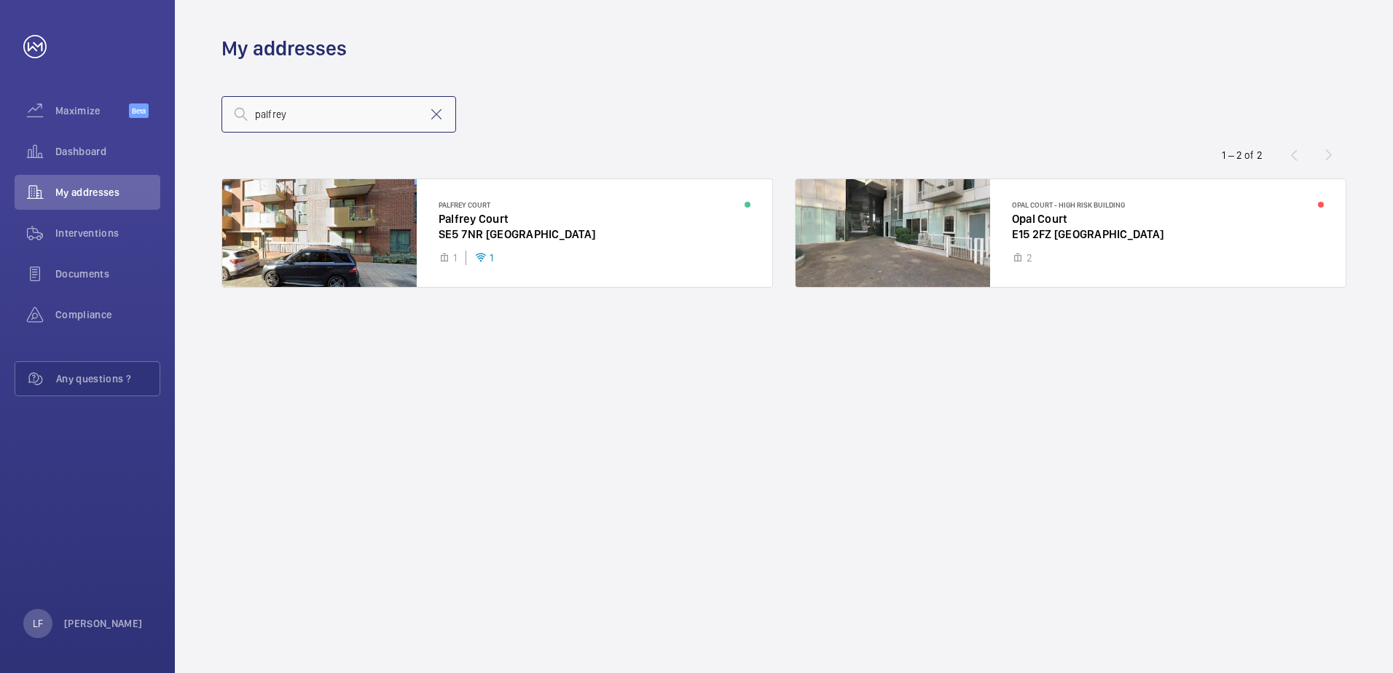
type input "palfrey"
click at [471, 226] on div at bounding box center [497, 233] width 550 height 108
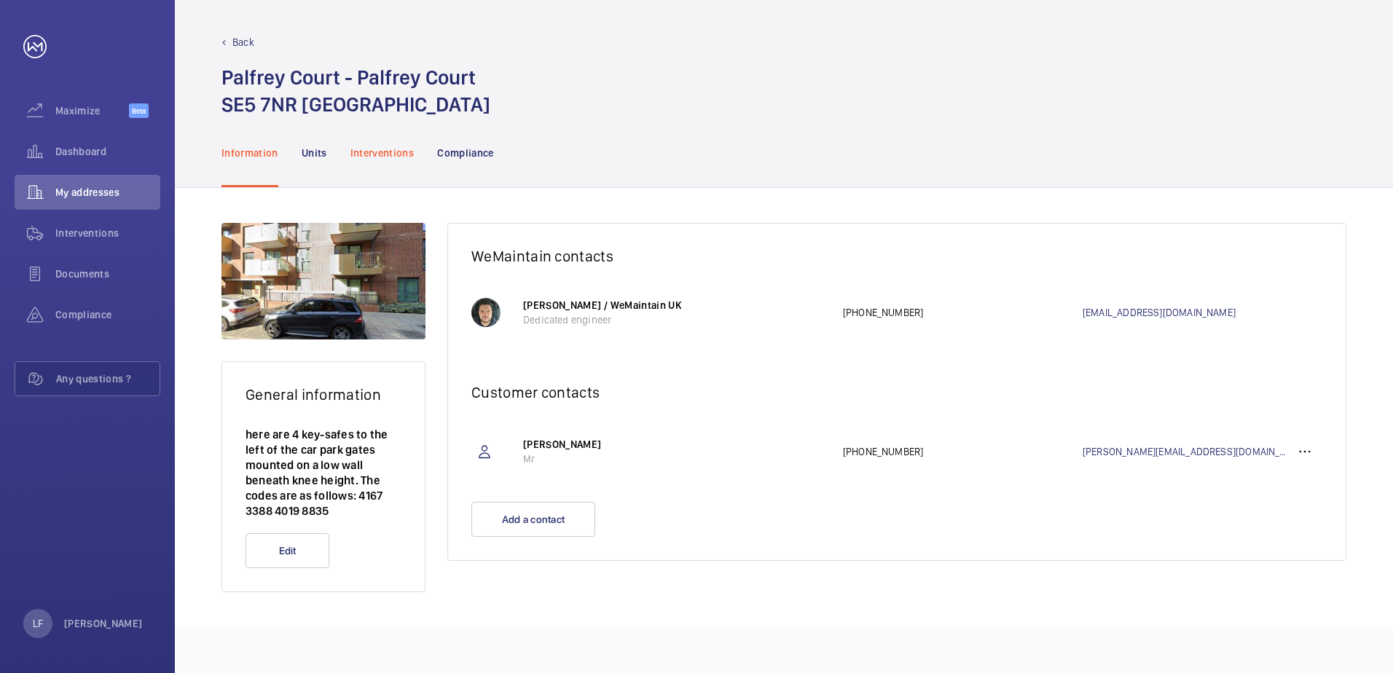
click at [391, 154] on p "Interventions" at bounding box center [382, 153] width 64 height 15
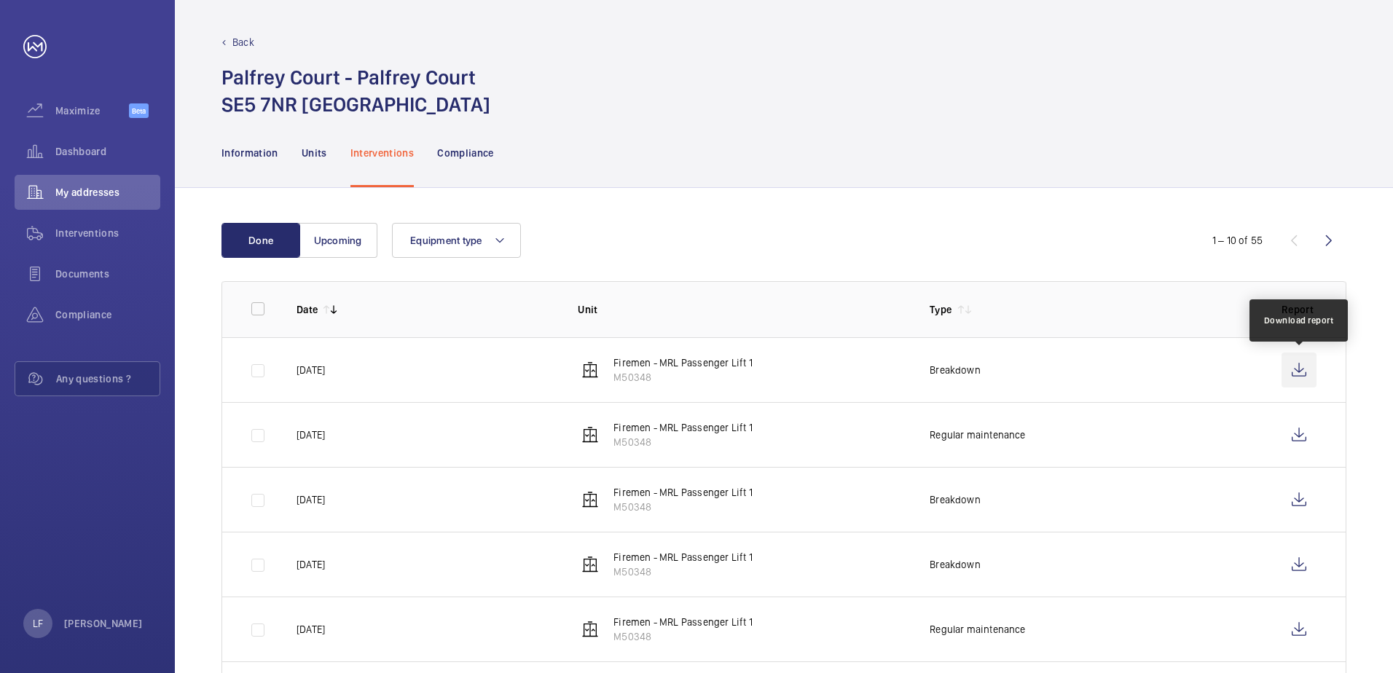
click at [1292, 374] on wm-front-icon-button at bounding box center [1298, 370] width 35 height 35
click at [1292, 371] on wm-front-icon-button at bounding box center [1298, 370] width 35 height 35
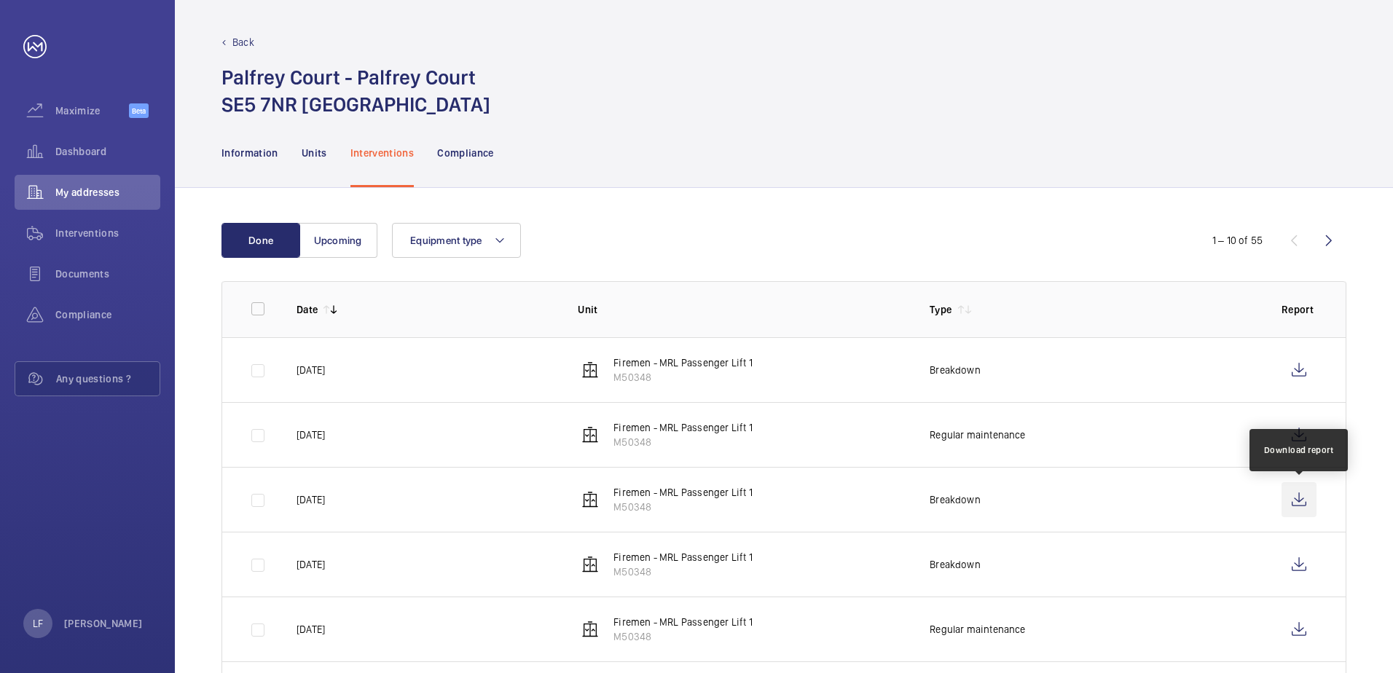
click at [1303, 494] on wm-front-icon-button at bounding box center [1298, 499] width 35 height 35
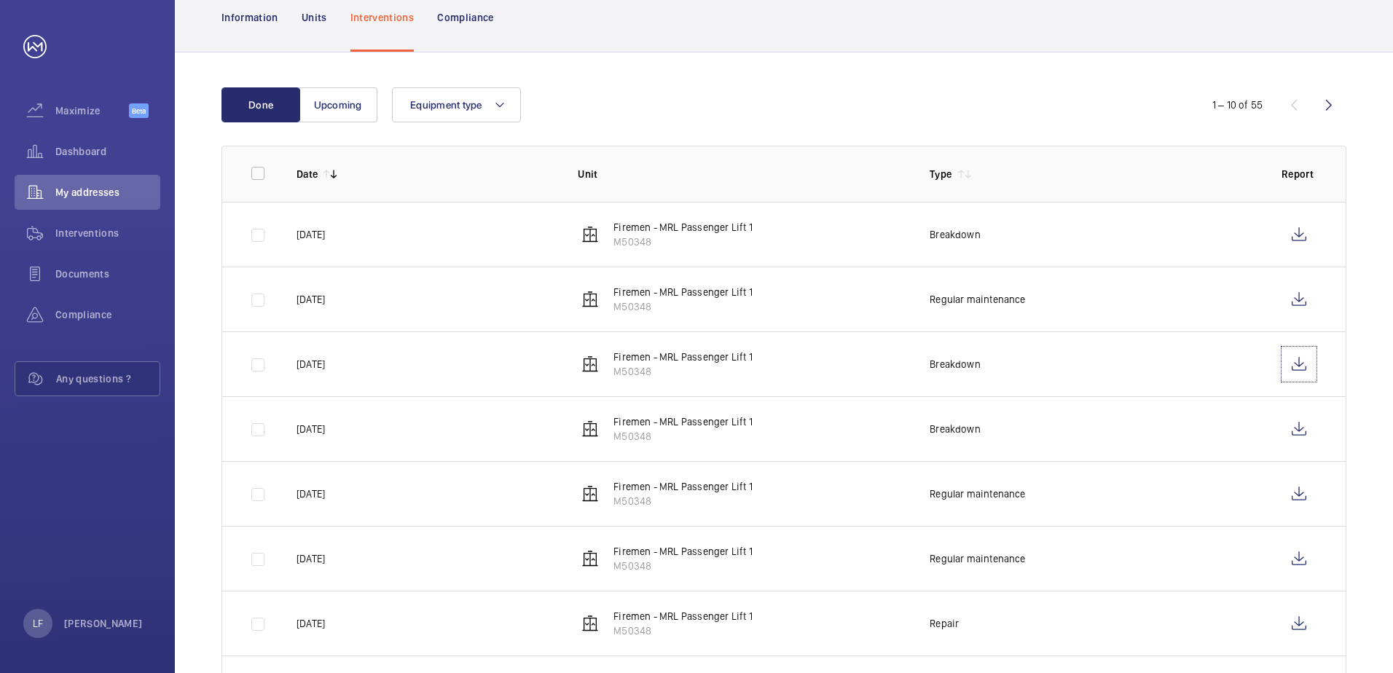
scroll to position [146, 0]
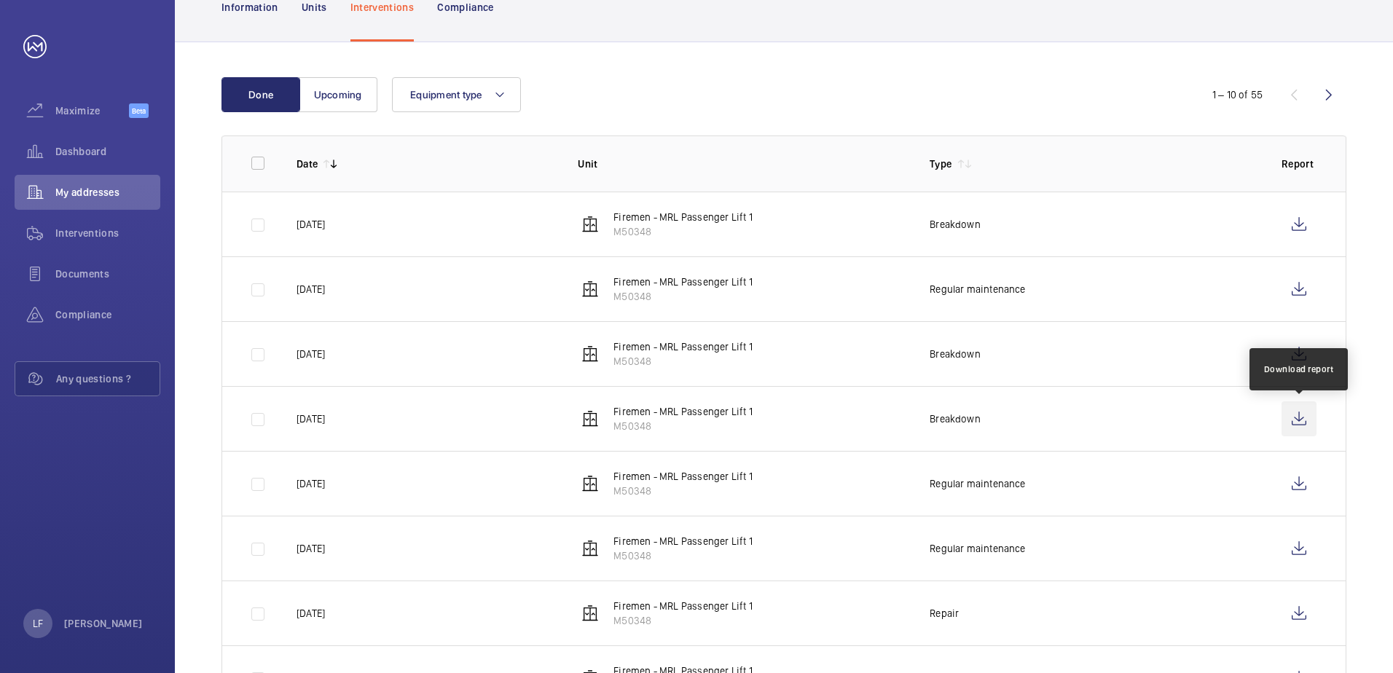
click at [1291, 420] on wm-front-icon-button at bounding box center [1298, 418] width 35 height 35
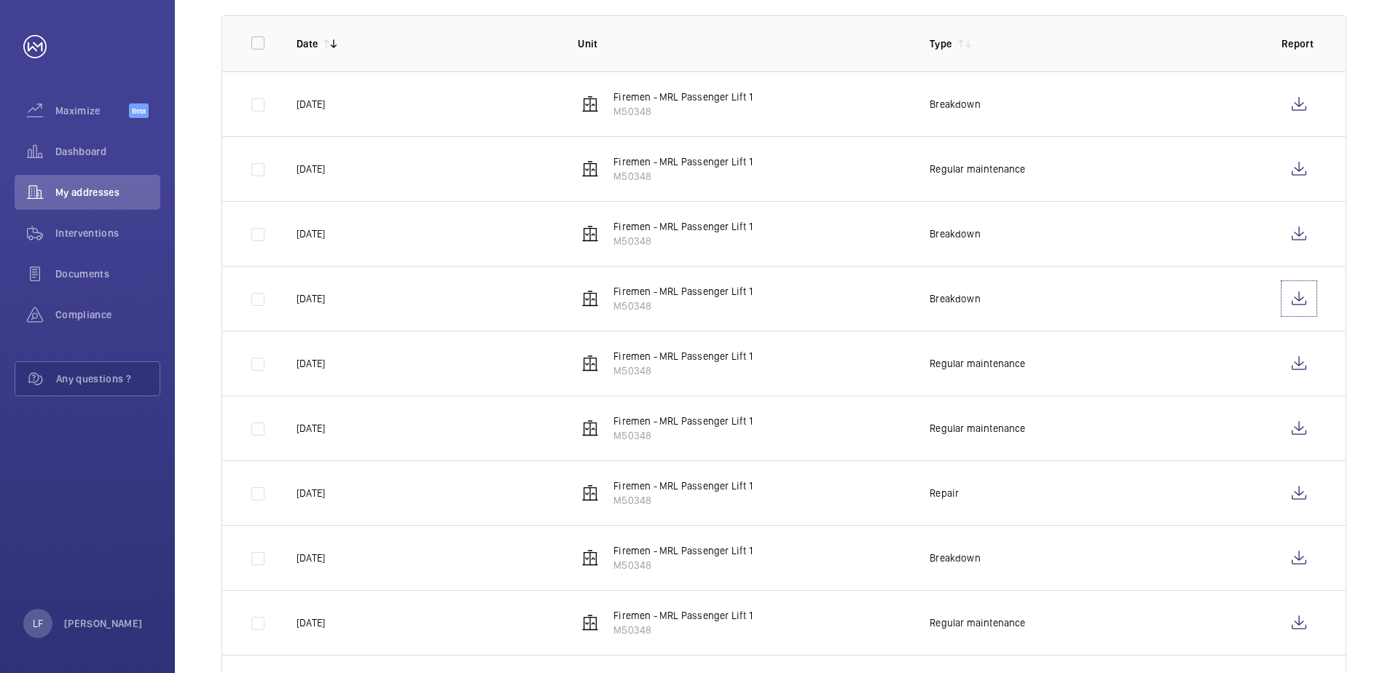
scroll to position [291, 0]
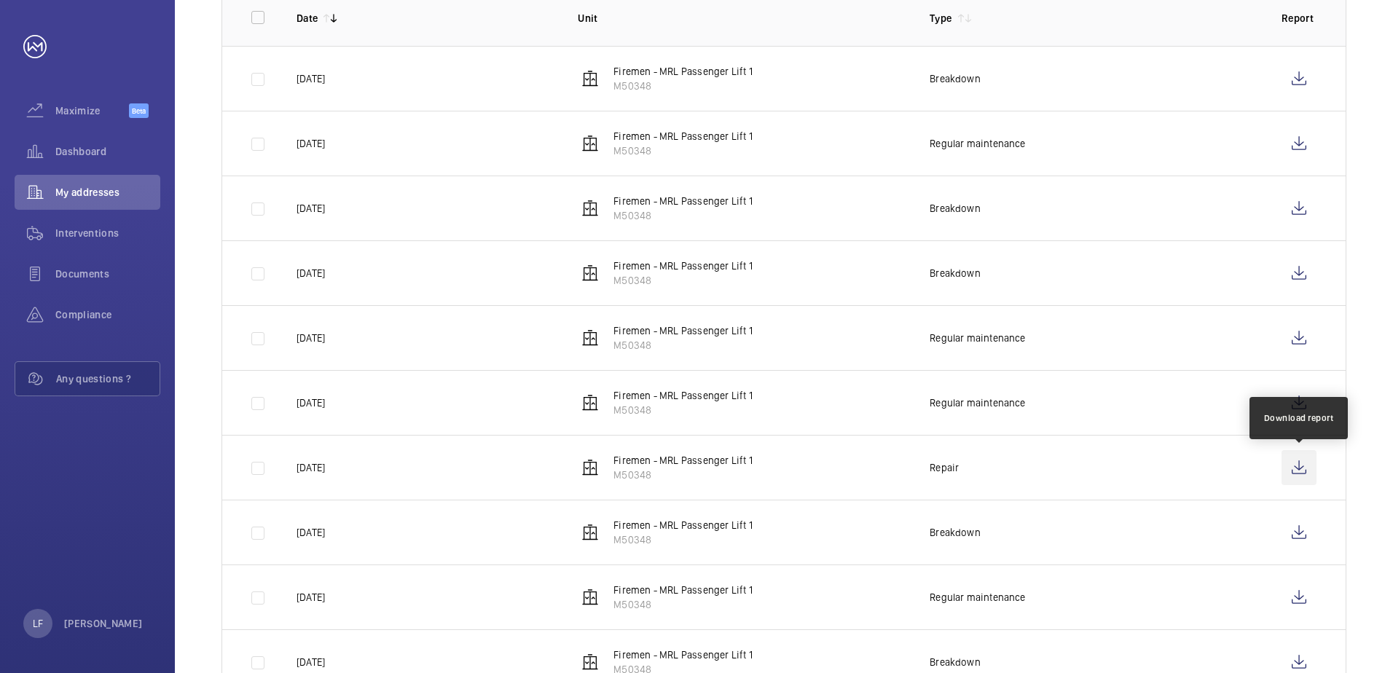
click at [1286, 463] on wm-front-icon-button at bounding box center [1298, 467] width 35 height 35
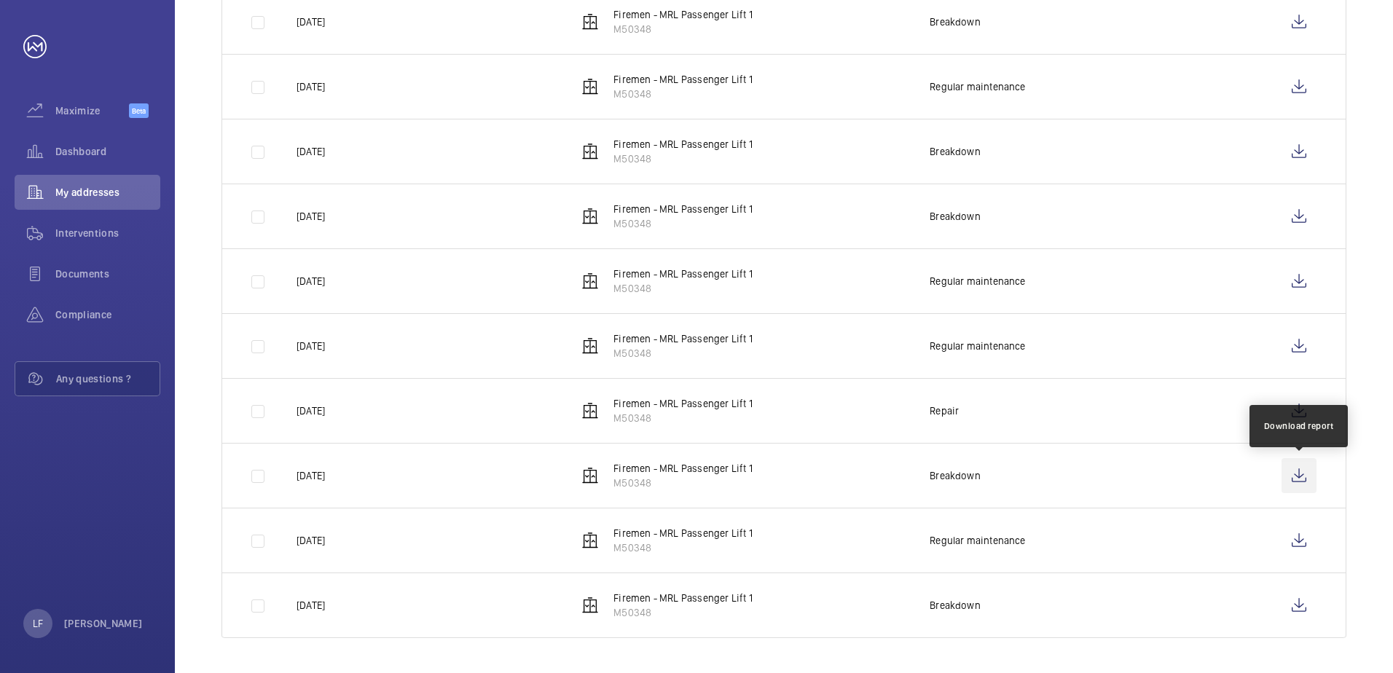
click at [1289, 475] on wm-front-icon-button at bounding box center [1298, 475] width 35 height 35
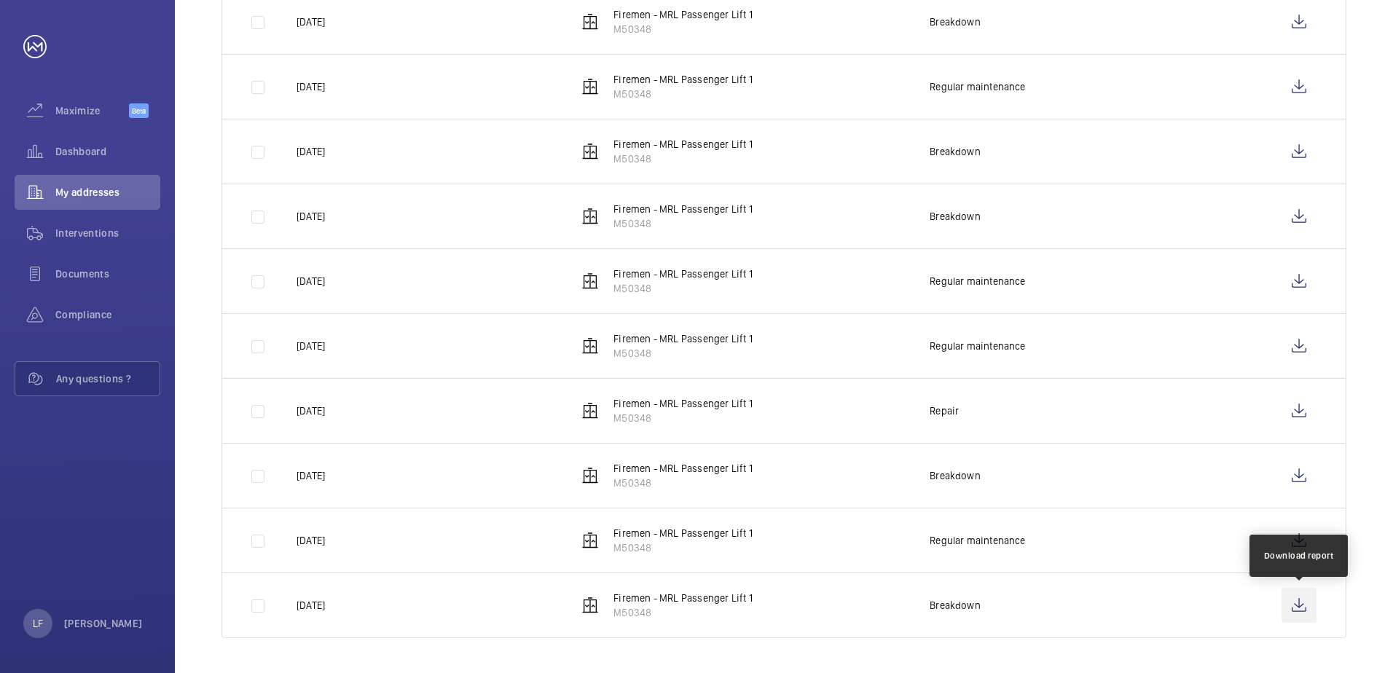
click at [1308, 601] on wm-front-icon-button at bounding box center [1298, 605] width 35 height 35
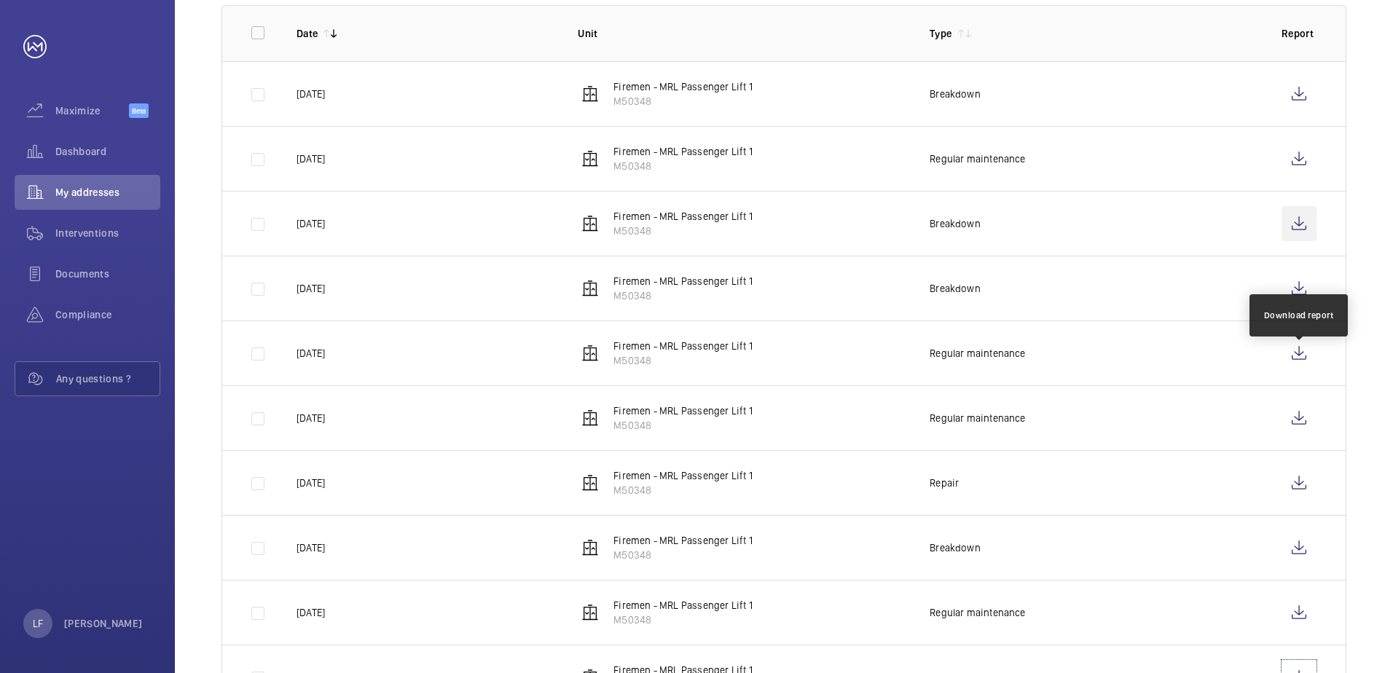
scroll to position [130, 0]
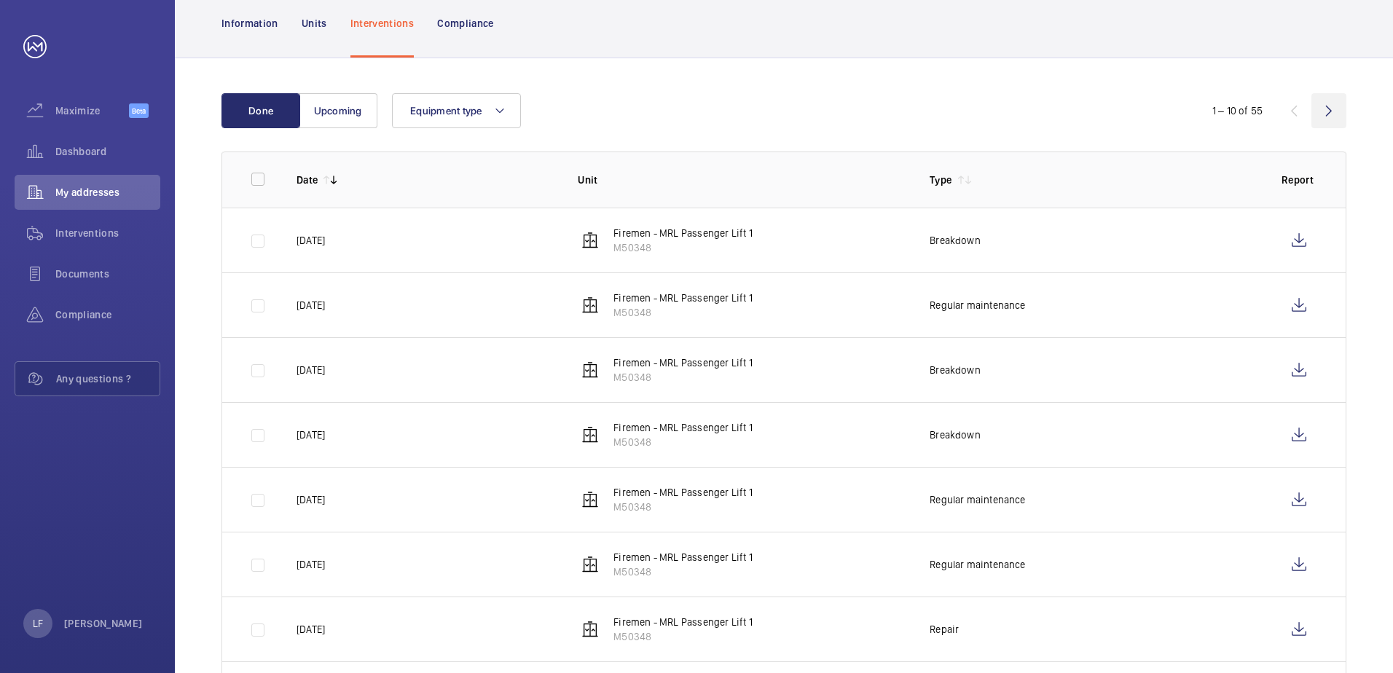
click at [1319, 118] on wm-front-icon-button at bounding box center [1328, 110] width 35 height 35
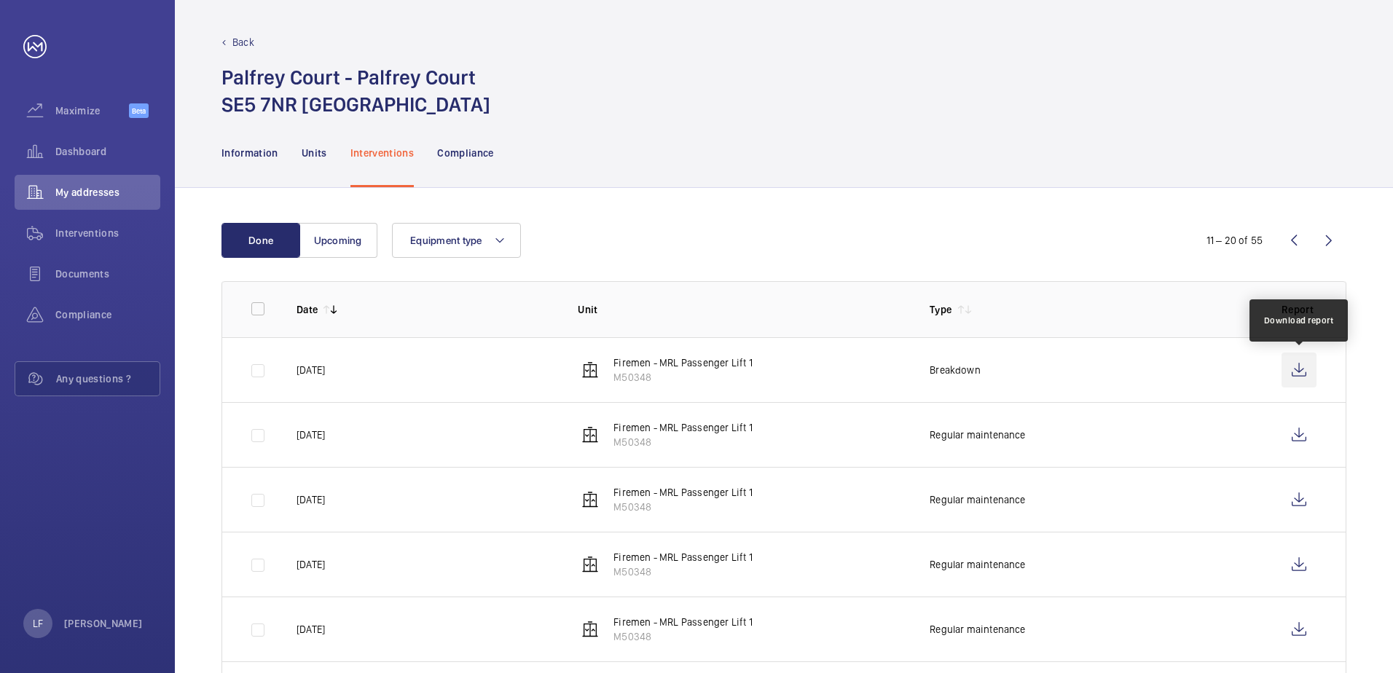
click at [1295, 369] on wm-front-icon-button at bounding box center [1298, 370] width 35 height 35
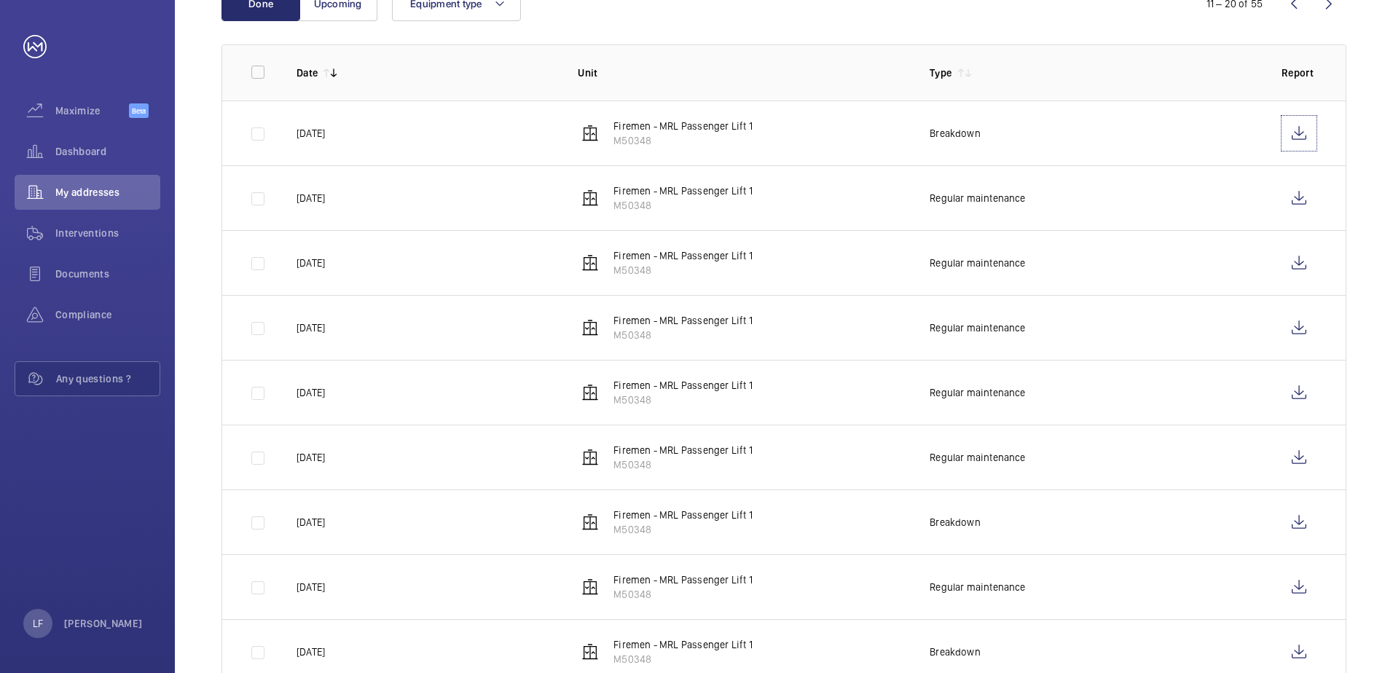
scroll to position [291, 0]
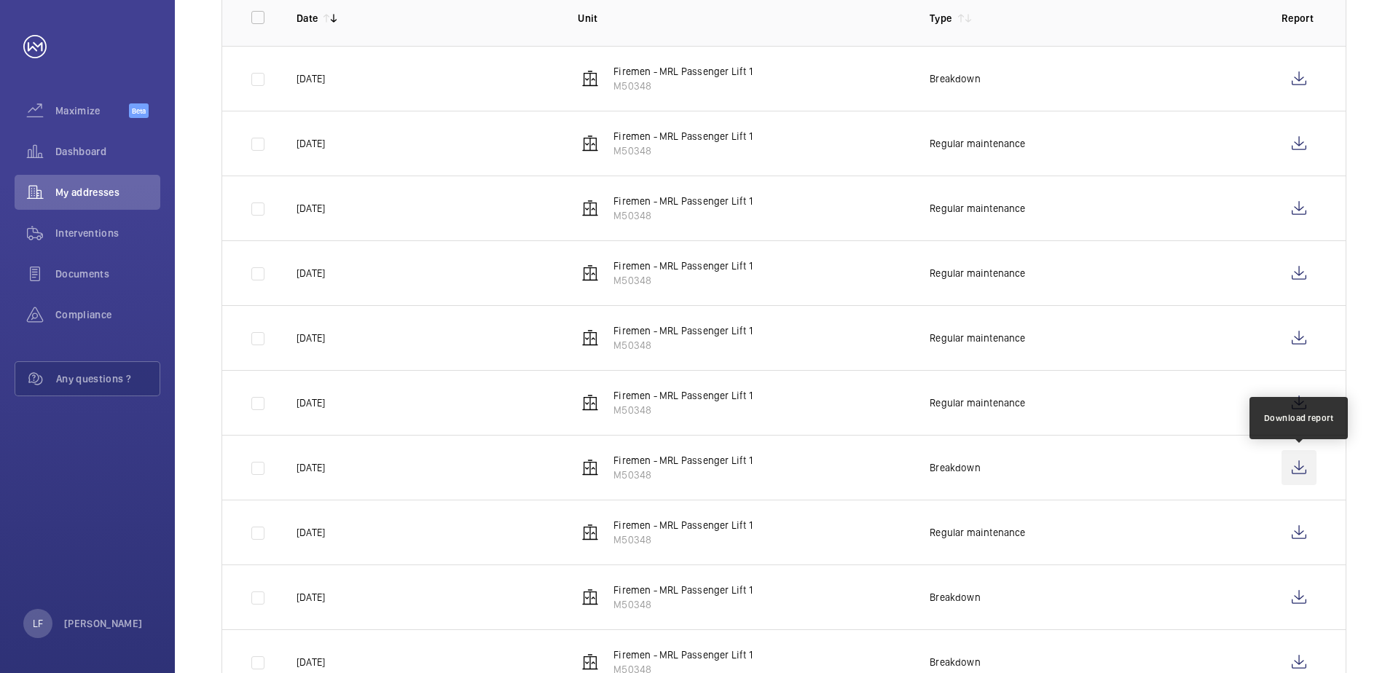
click at [1289, 463] on wm-front-icon-button at bounding box center [1298, 467] width 35 height 35
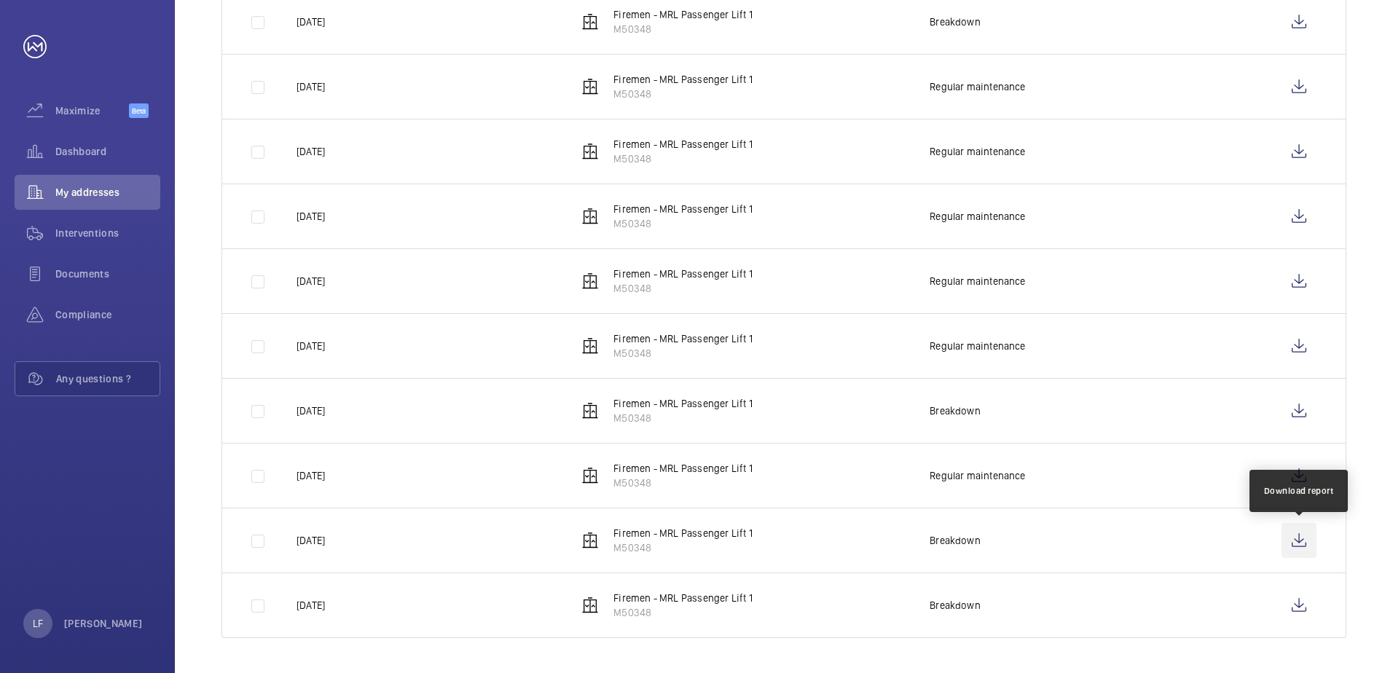
click at [1293, 551] on wm-front-icon-button at bounding box center [1298, 540] width 35 height 35
